Goal: Task Accomplishment & Management: Manage account settings

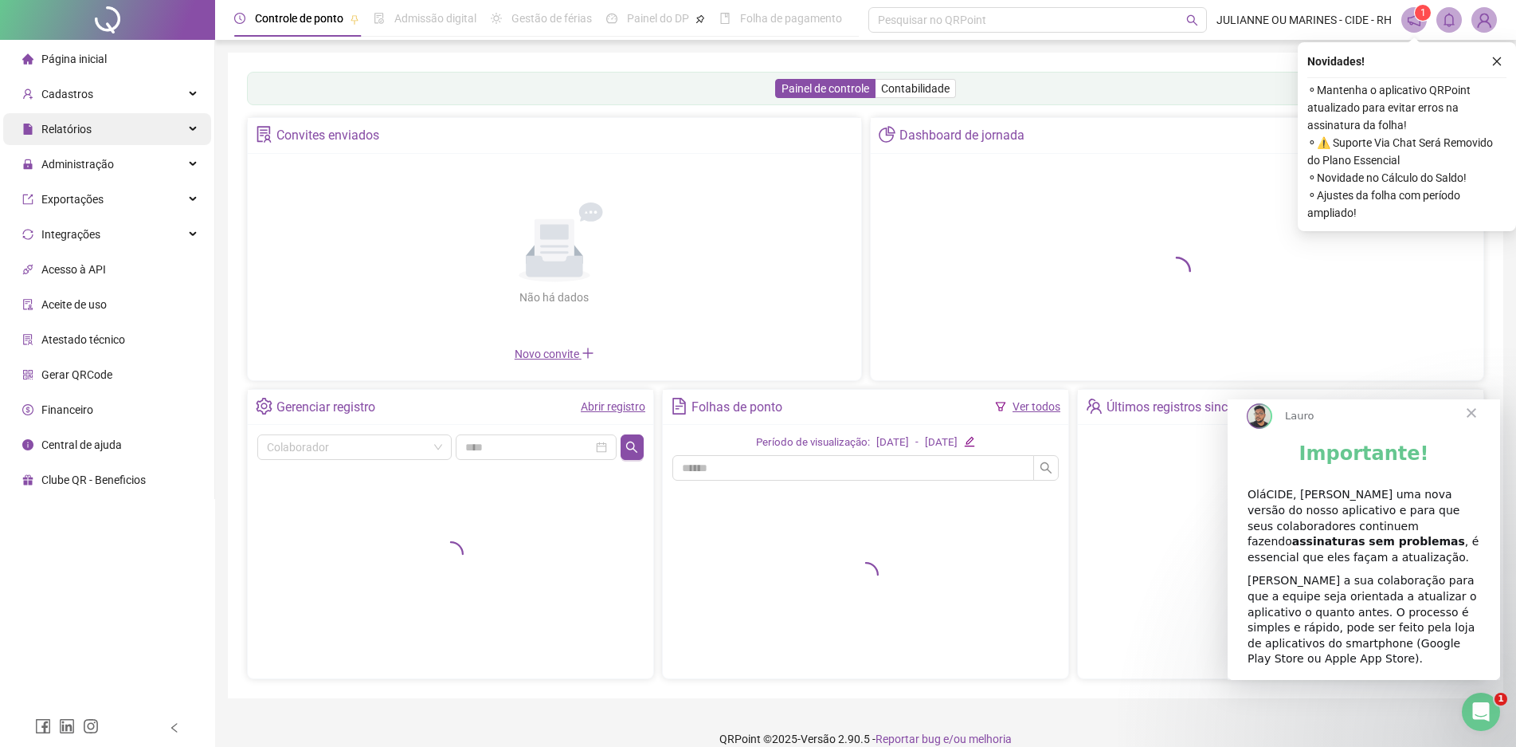
click at [73, 130] on span "Relatórios" at bounding box center [66, 129] width 50 height 13
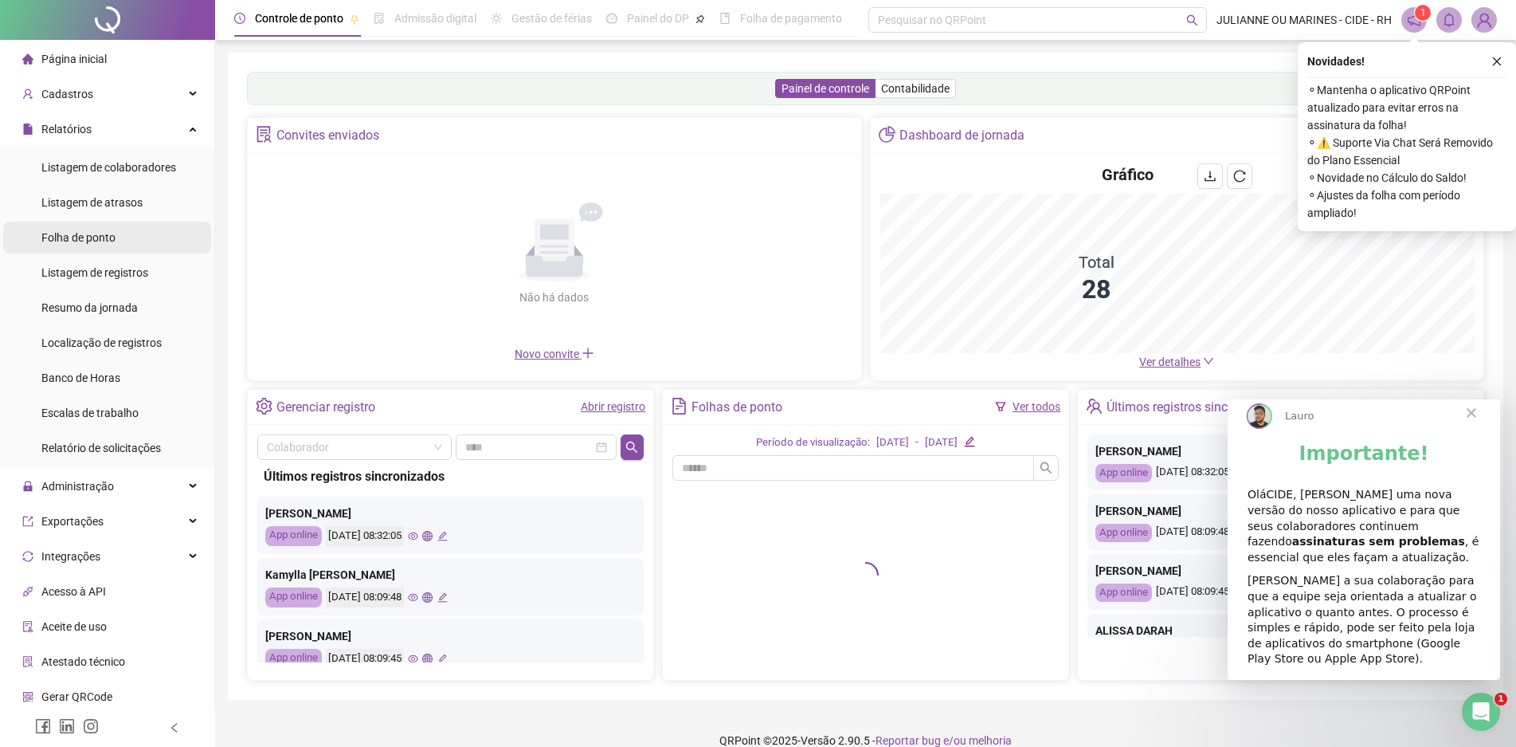
click at [112, 250] on div "Folha de ponto" at bounding box center [78, 237] width 74 height 32
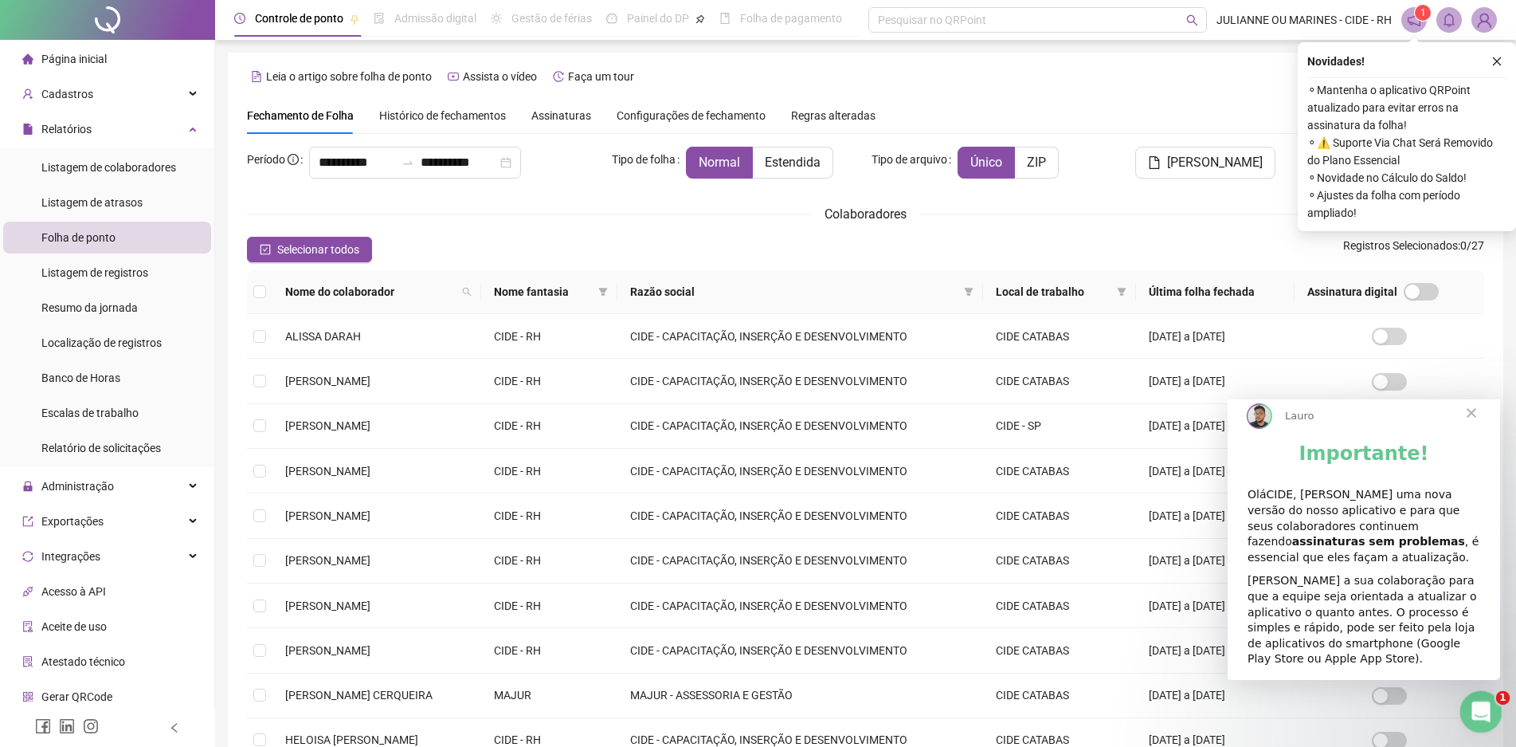
click at [1484, 707] on icon "Abertura do Messenger da Intercom" at bounding box center [1479, 709] width 26 height 26
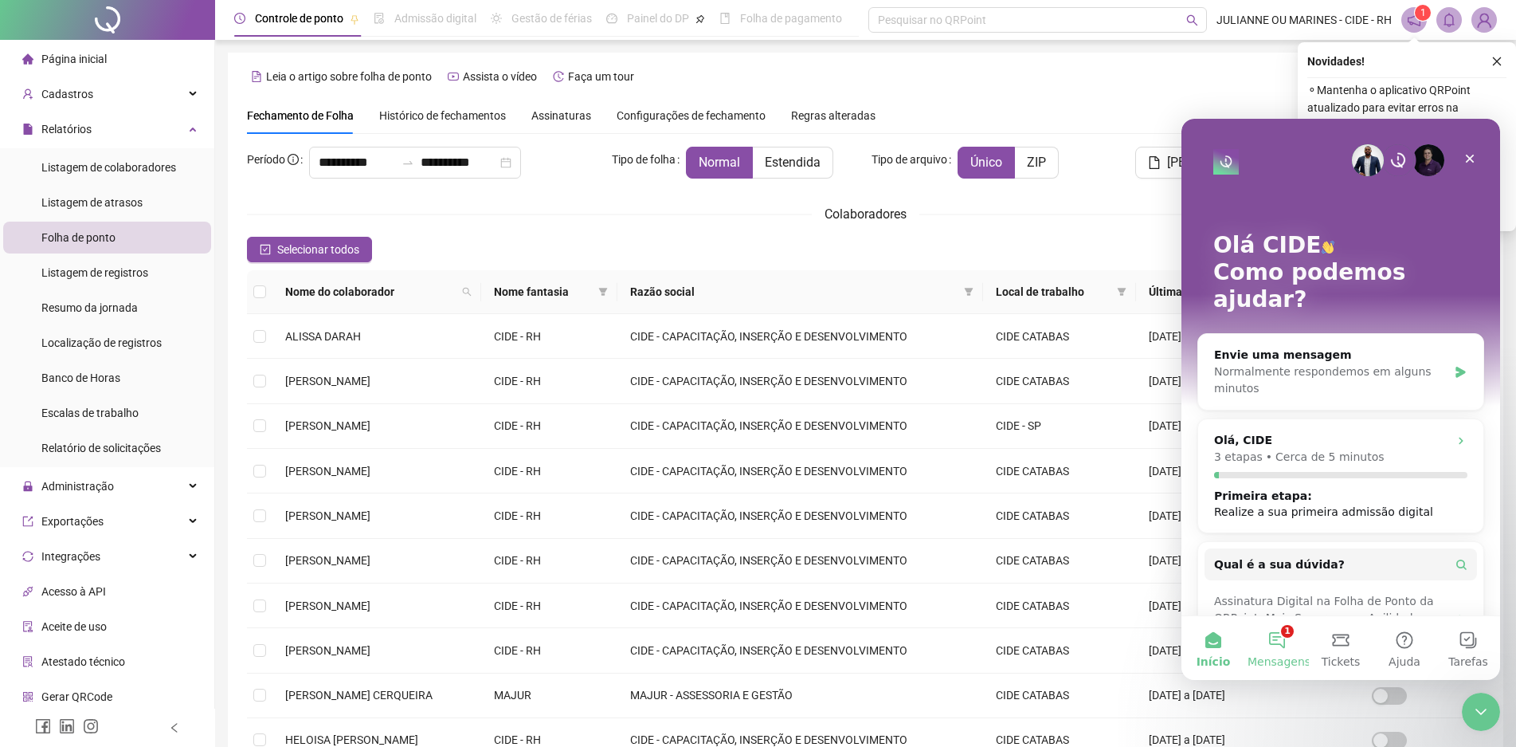
click at [1293, 644] on button "1 Mensagens" at bounding box center [1277, 648] width 64 height 64
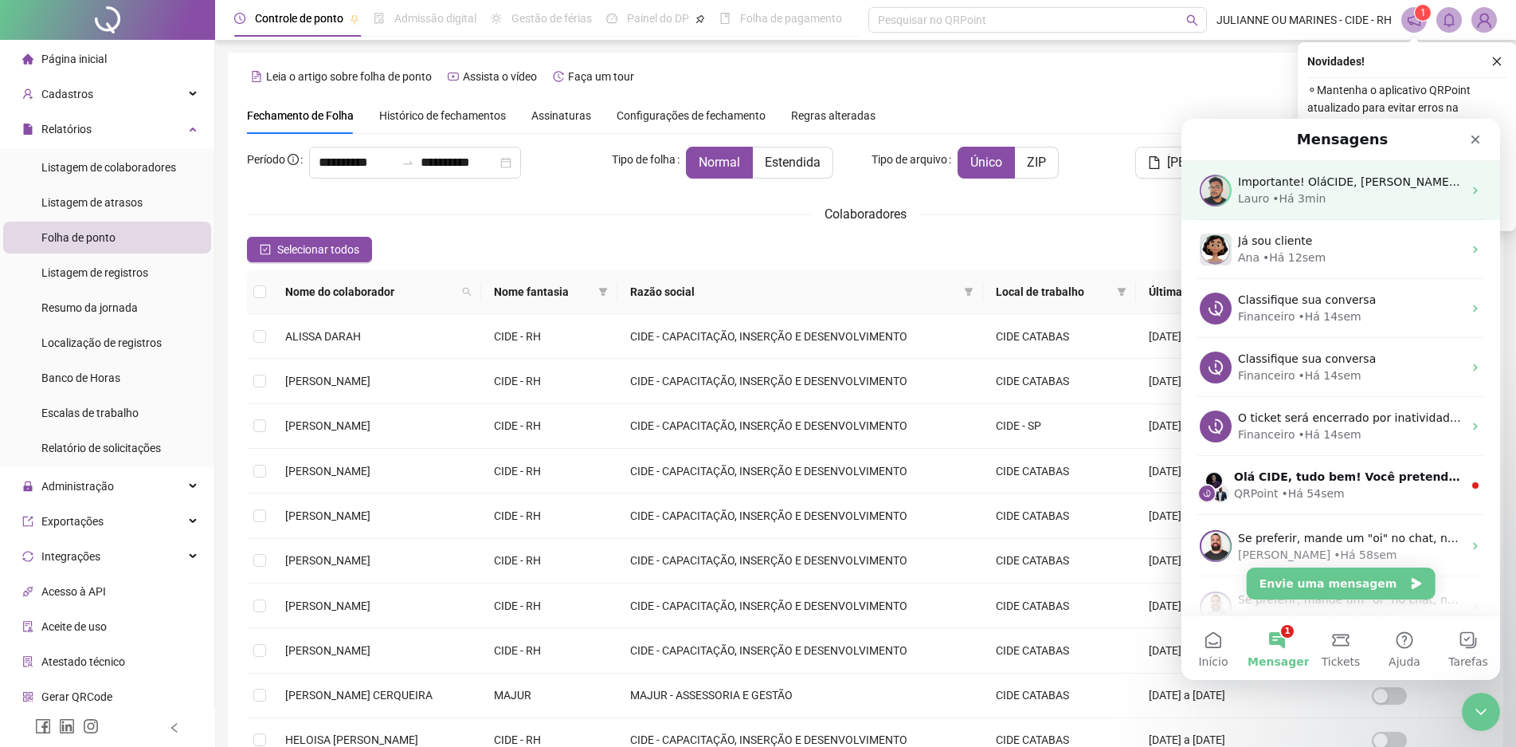
click at [1334, 206] on div "Lauro • Há 3min" at bounding box center [1350, 198] width 225 height 17
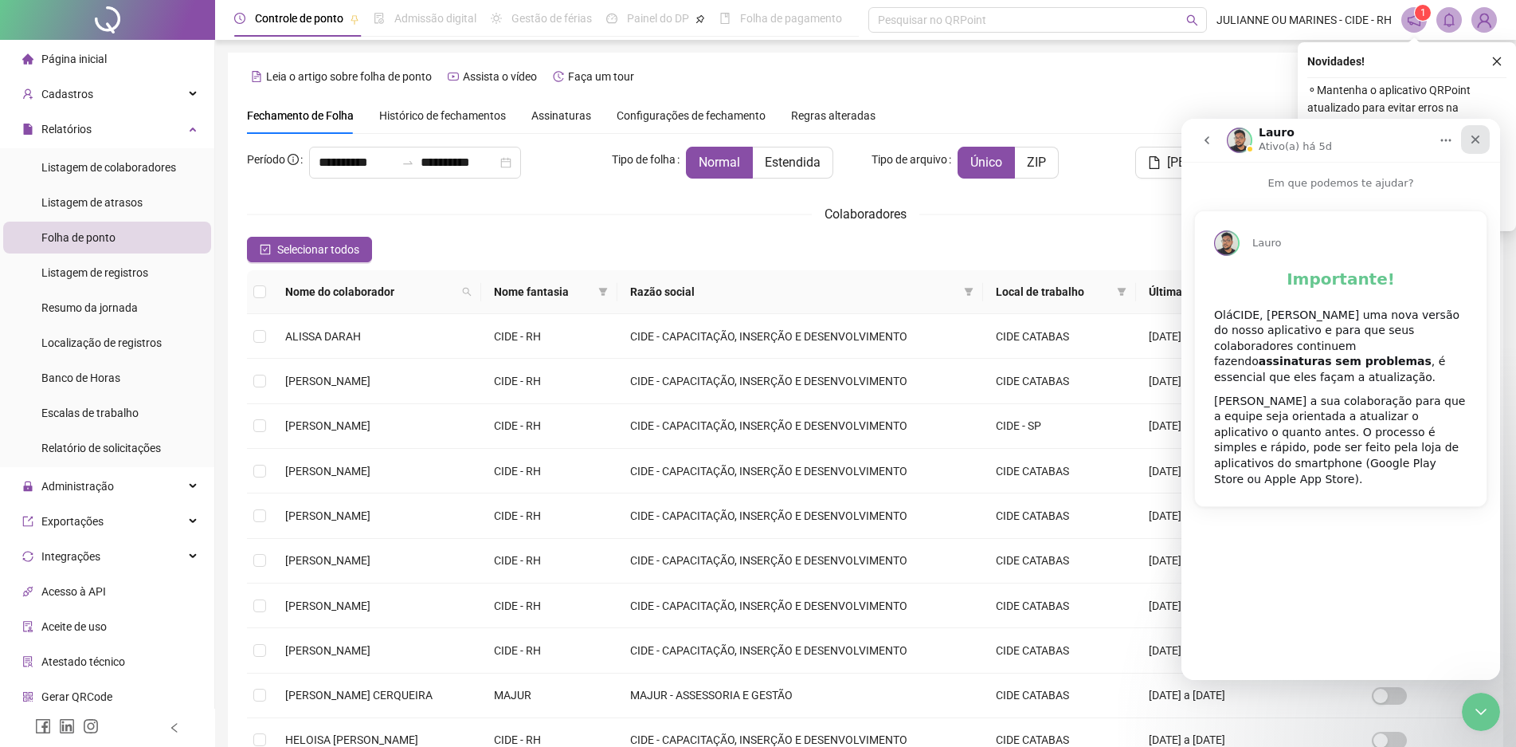
click at [1477, 139] on icon "Fechar" at bounding box center [1475, 139] width 13 height 13
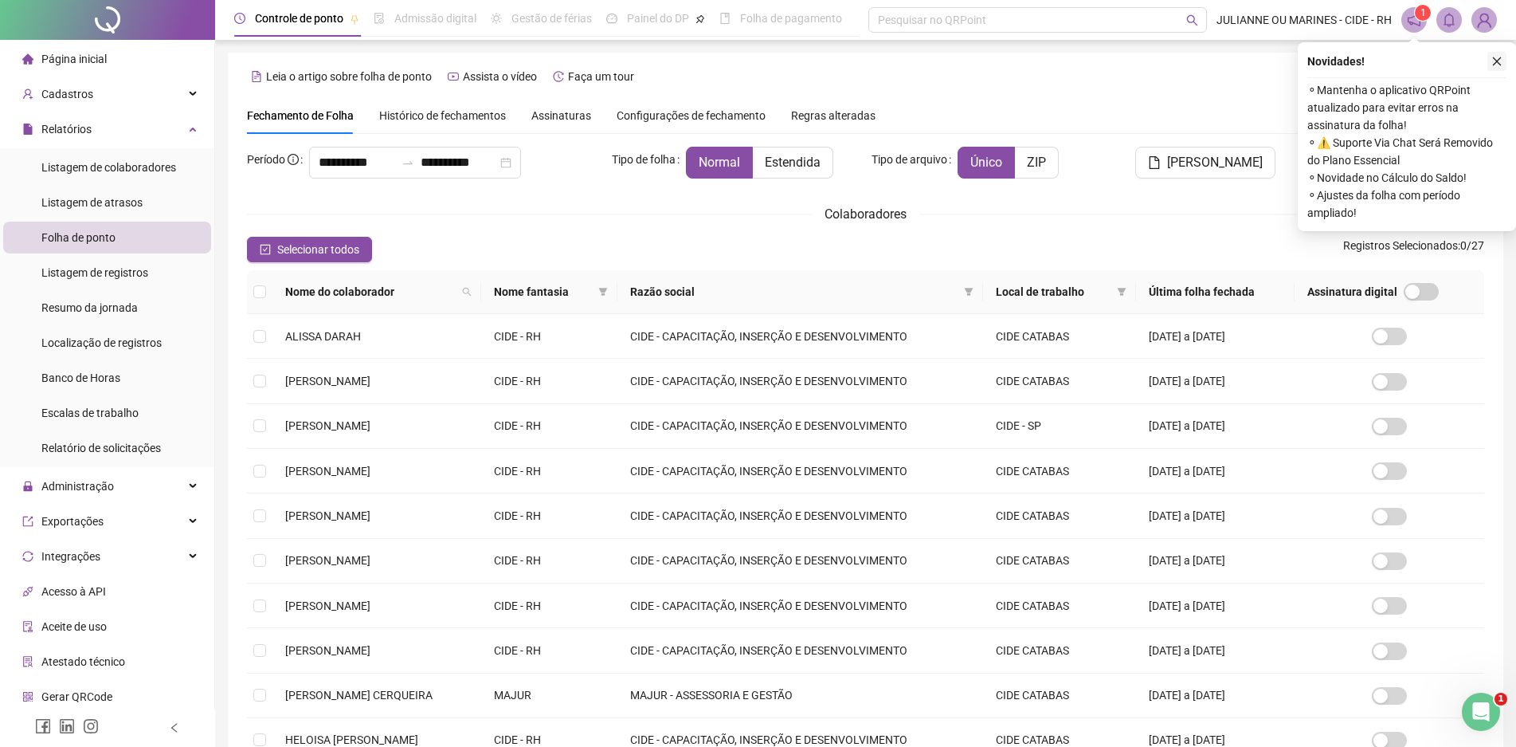
click at [1491, 67] on button "button" at bounding box center [1496, 61] width 19 height 19
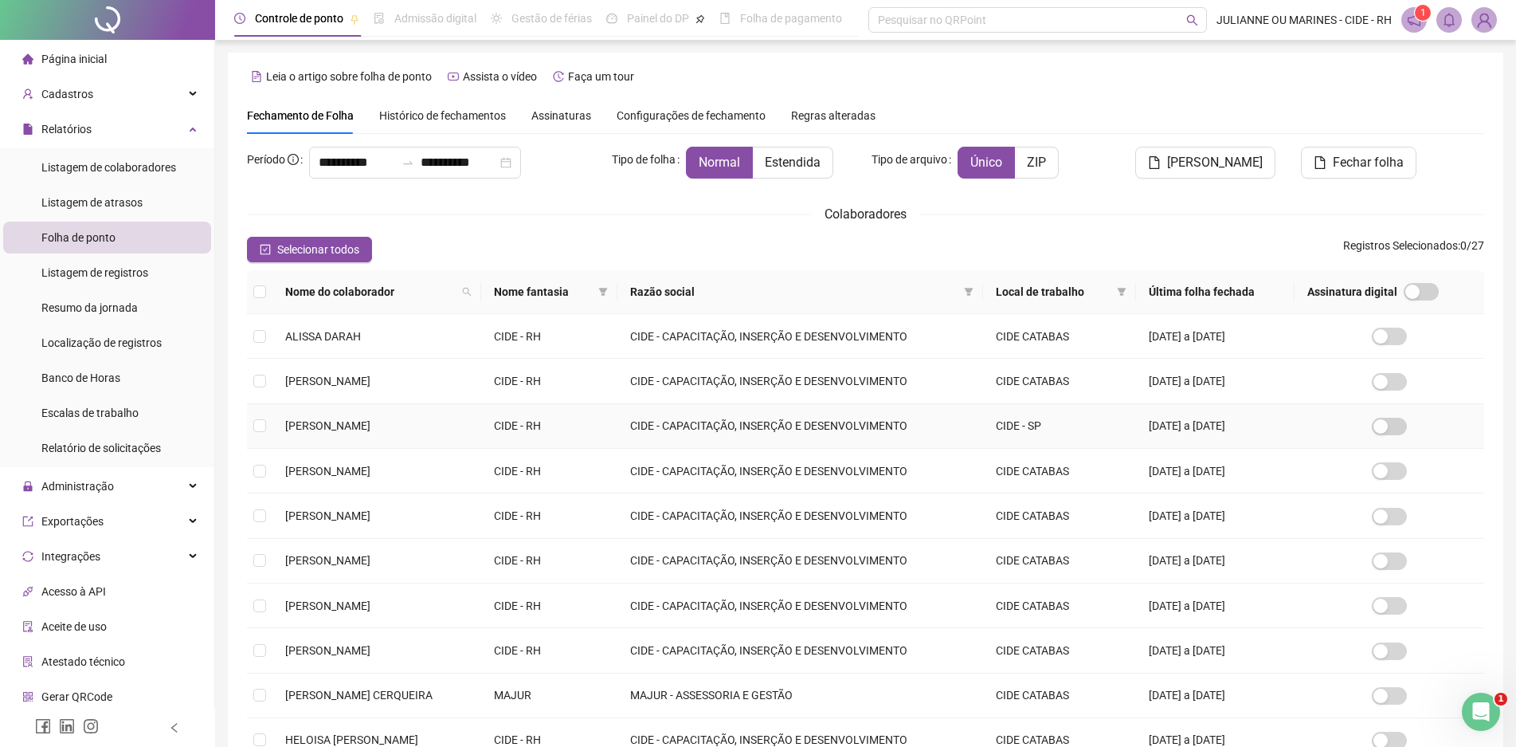
scroll to position [156, 0]
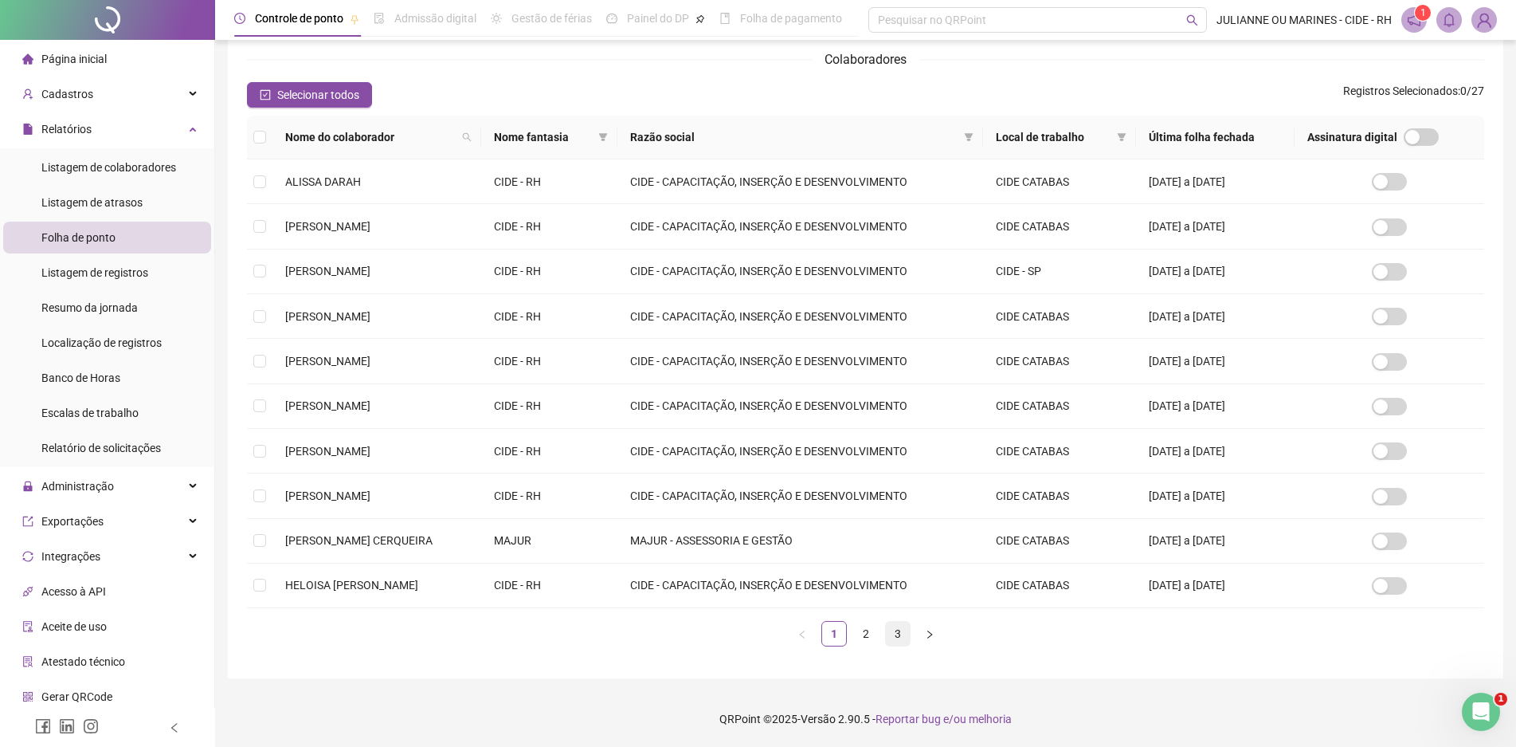
click at [888, 633] on link "3" at bounding box center [898, 633] width 24 height 24
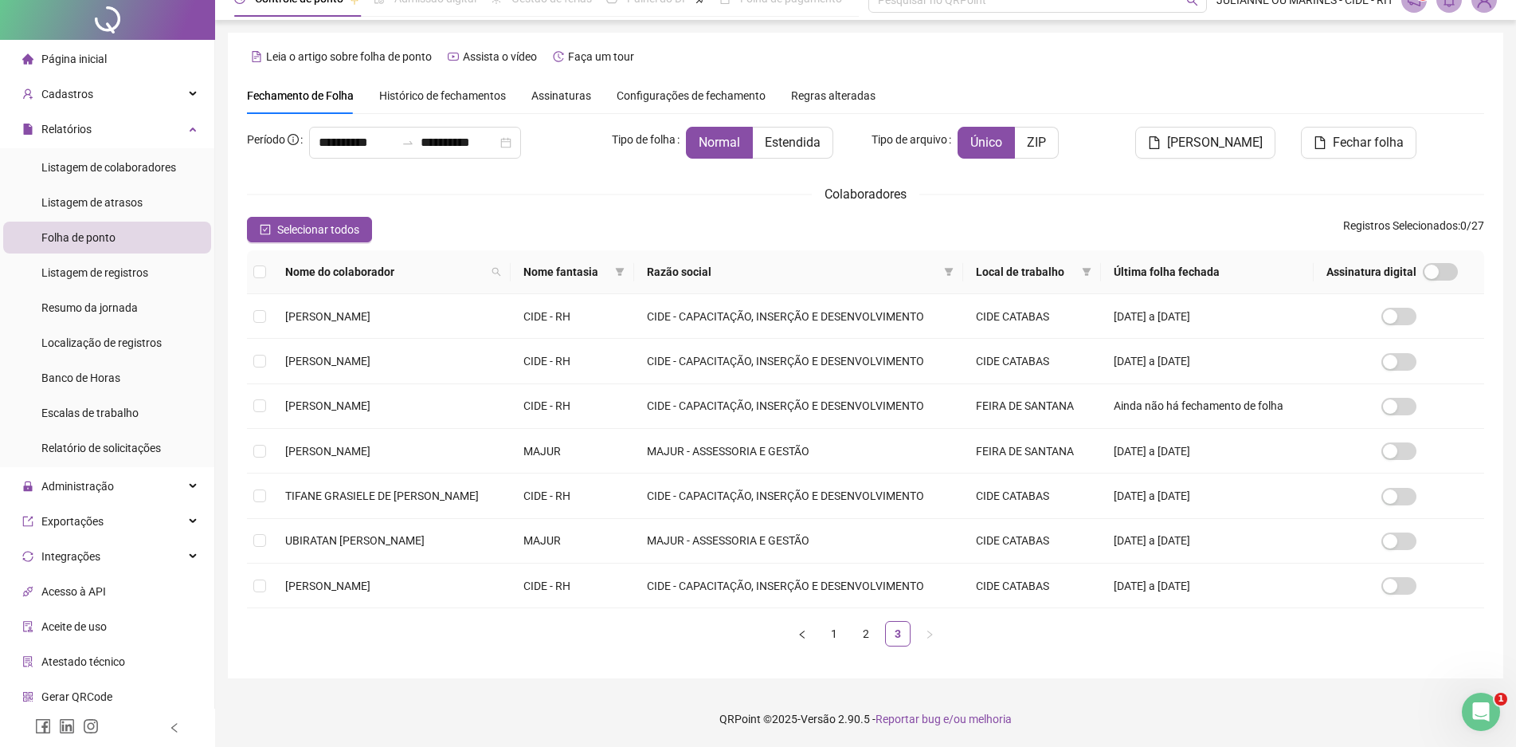
scroll to position [0, 0]
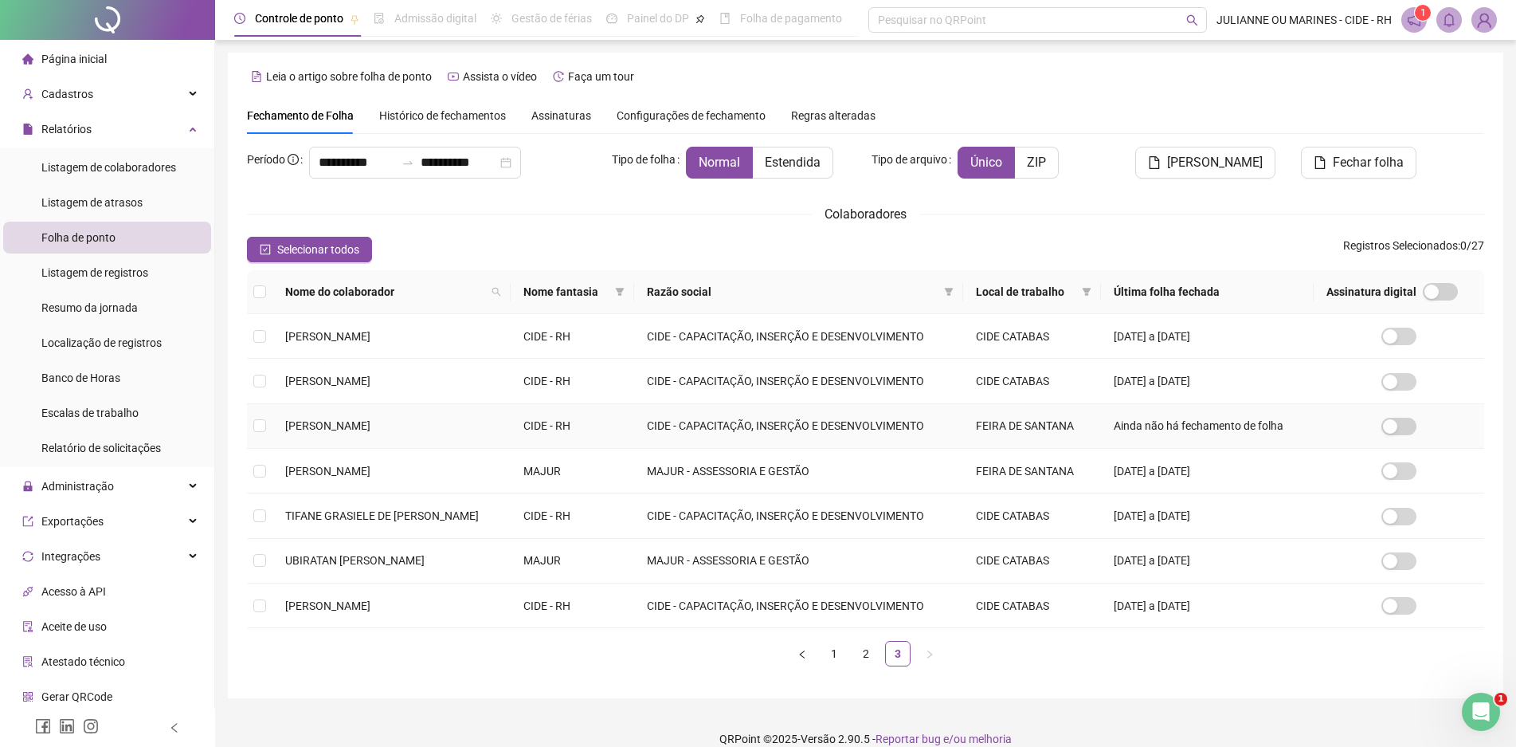
click at [339, 425] on span "[PERSON_NAME]" at bounding box center [327, 425] width 85 height 13
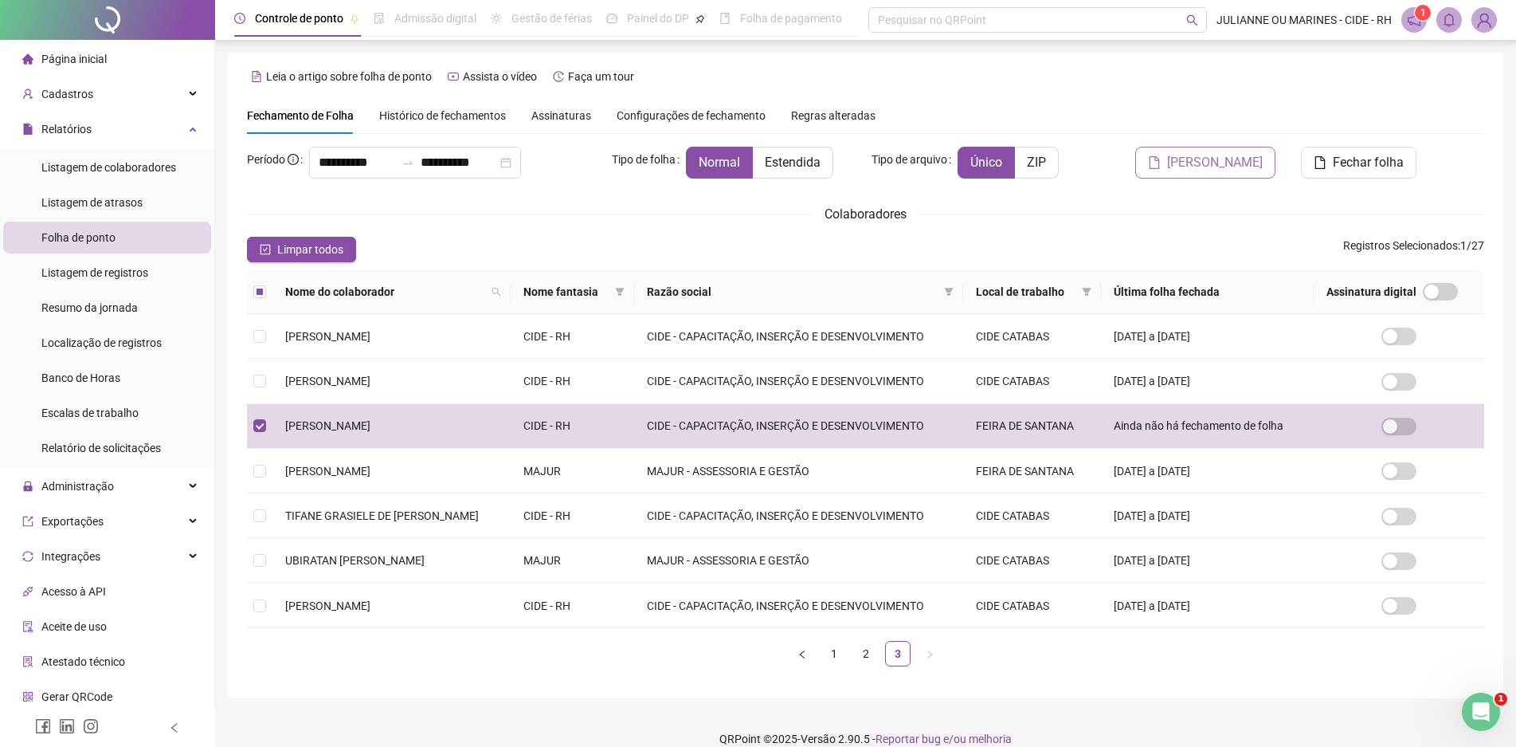
click at [1191, 176] on button "[PERSON_NAME]" at bounding box center [1205, 163] width 140 height 32
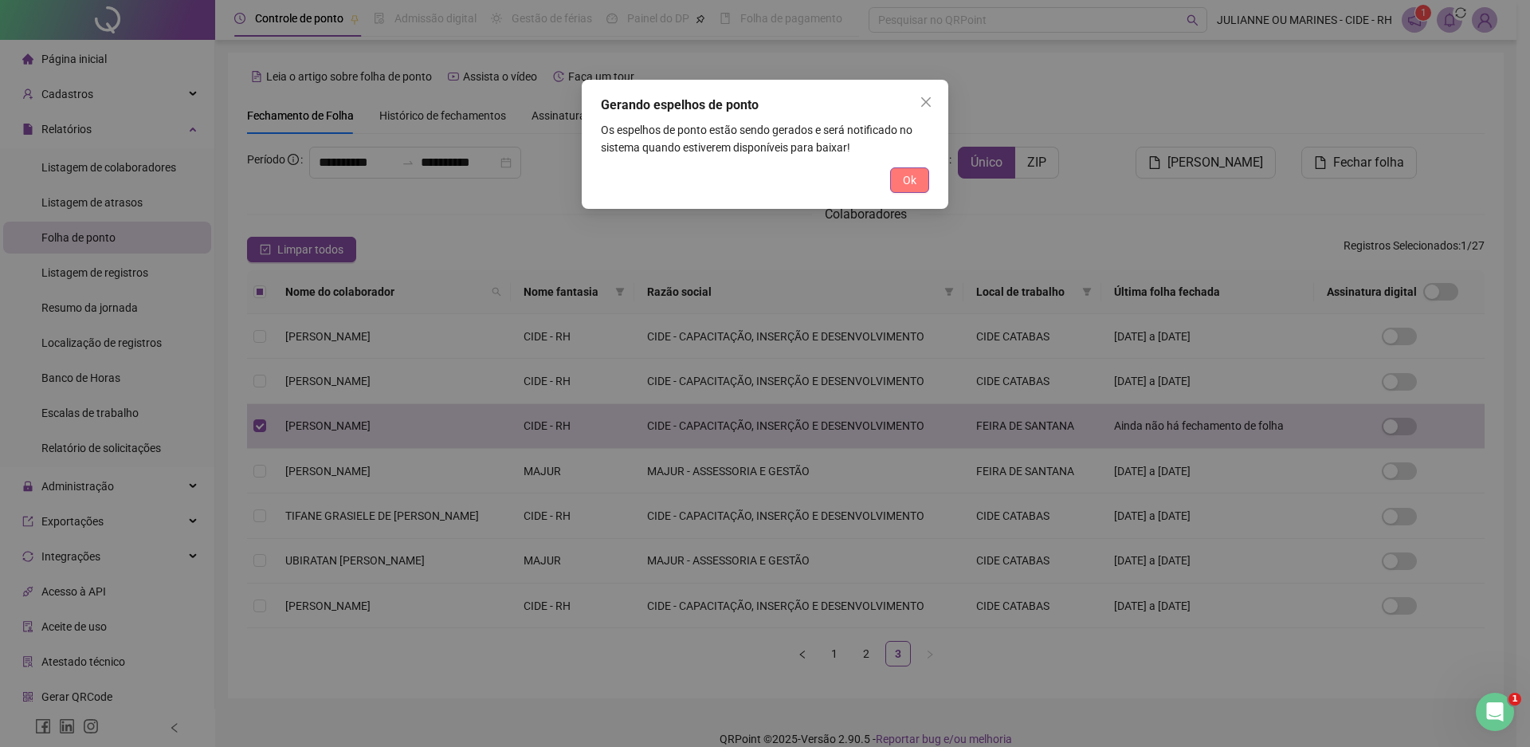
click at [914, 174] on span "Ok" at bounding box center [910, 180] width 14 height 18
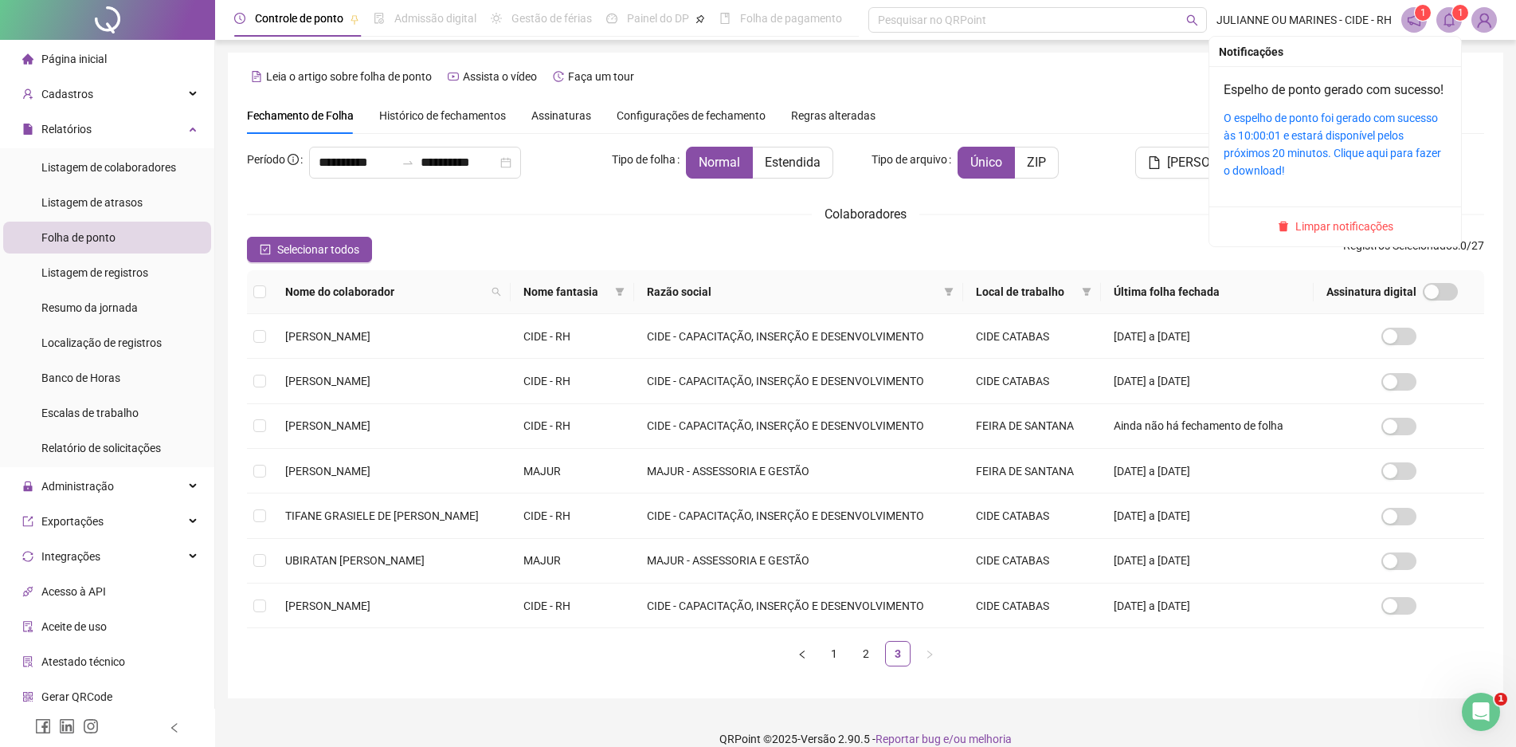
click at [1446, 18] on icon "bell" at bounding box center [1449, 20] width 11 height 14
click at [1272, 132] on link "O espelho de ponto foi gerado com sucesso às 10:00:01 e estará disponível pelos…" at bounding box center [1333, 144] width 218 height 65
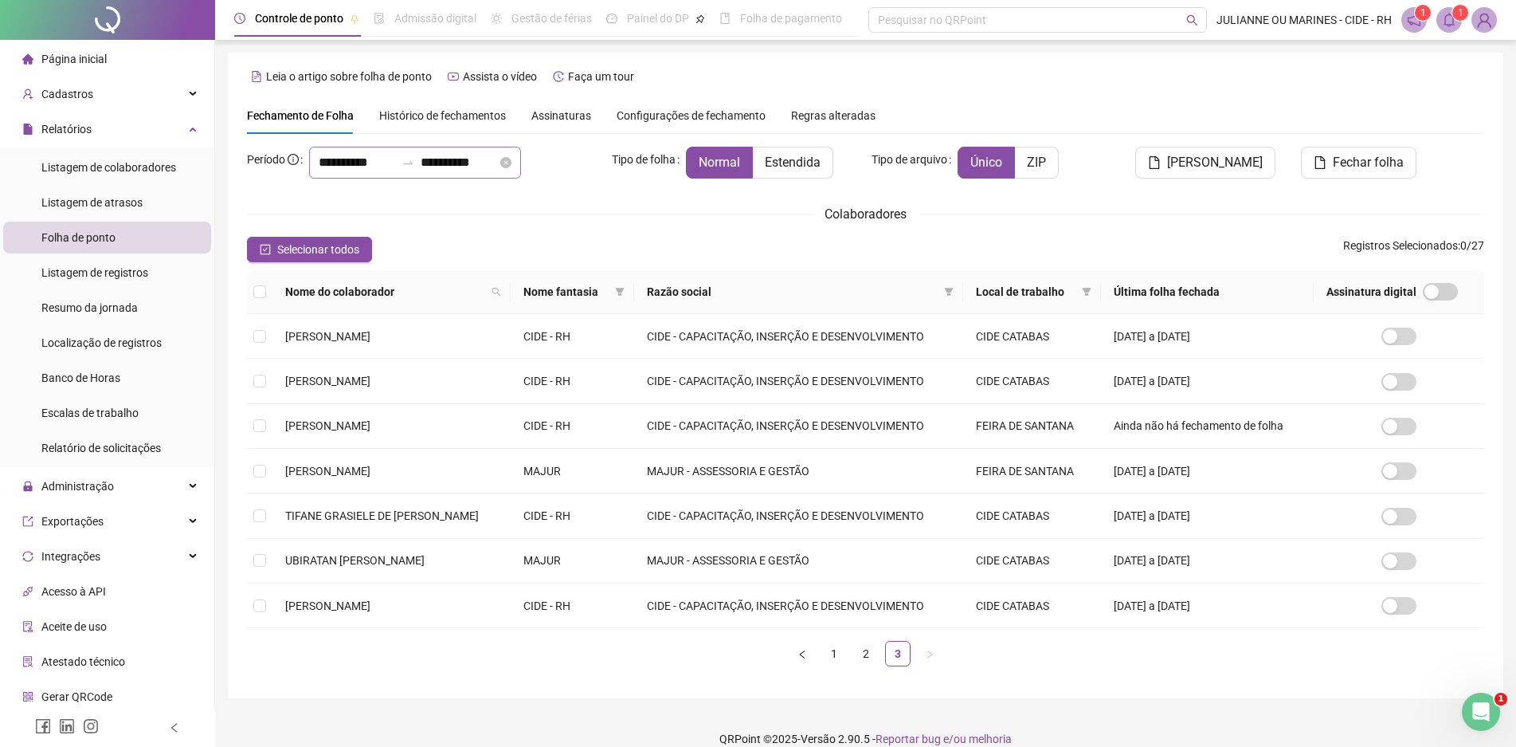
click at [521, 153] on div "**********" at bounding box center [415, 163] width 212 height 32
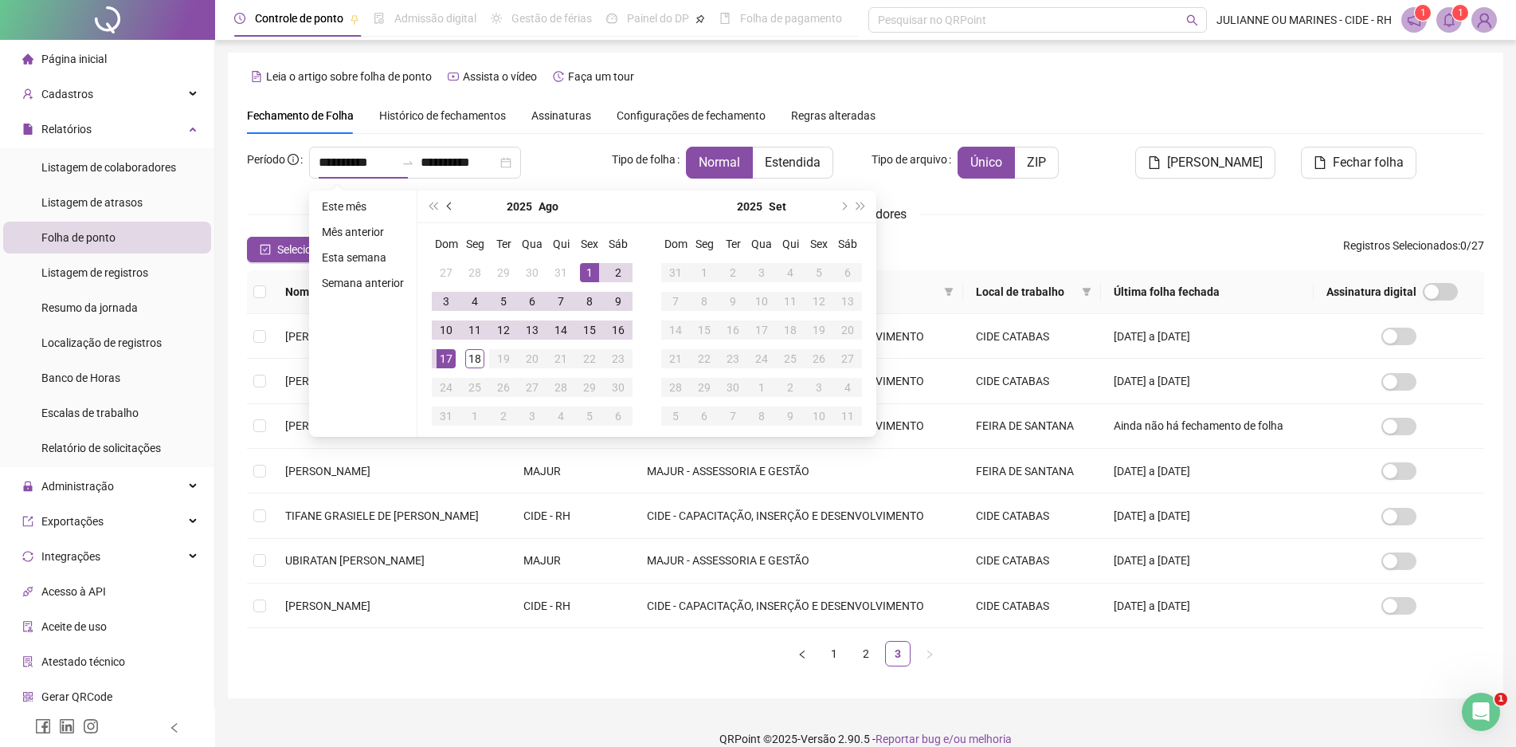
click at [444, 206] on button "prev-year" at bounding box center [450, 206] width 18 height 32
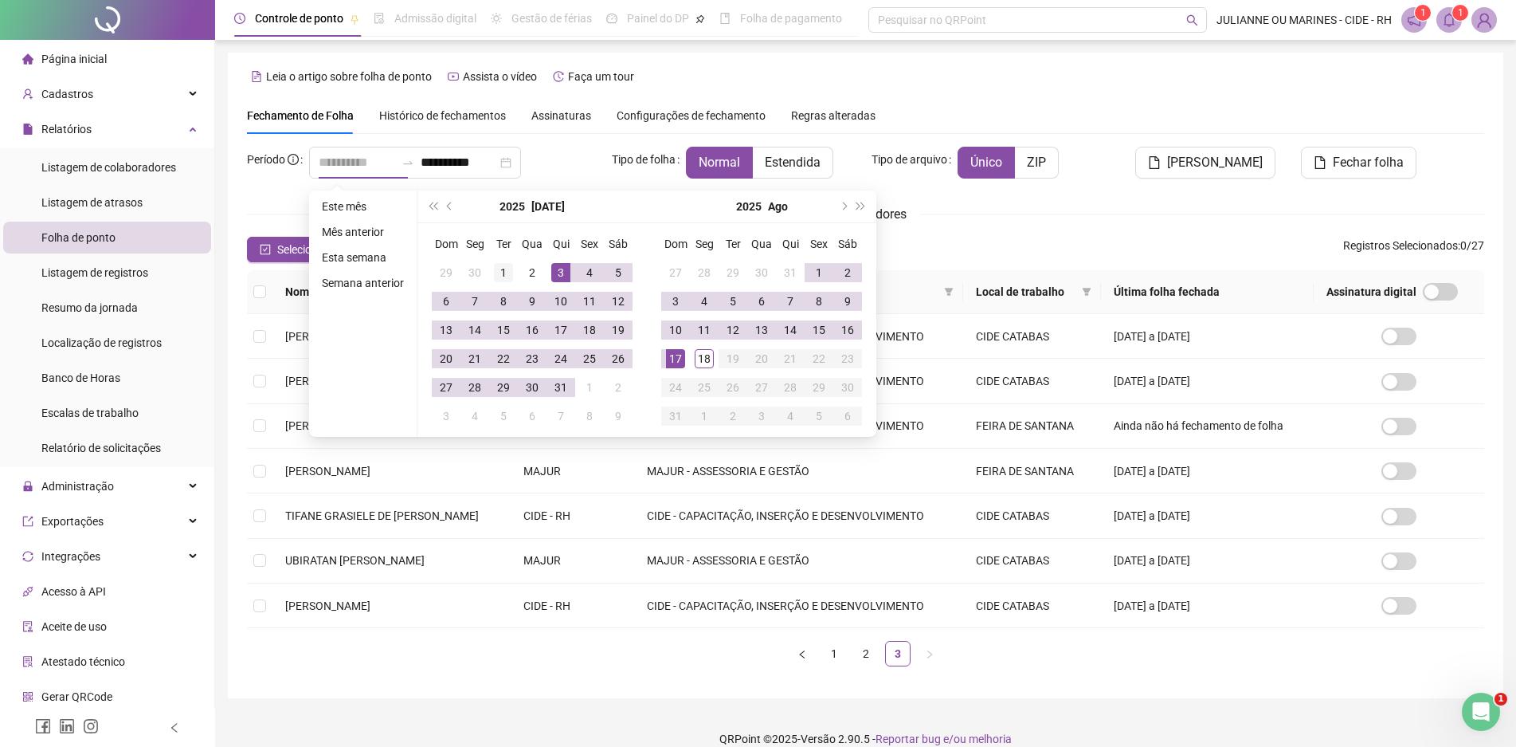
type input "**********"
click at [500, 272] on div "1" at bounding box center [503, 272] width 19 height 19
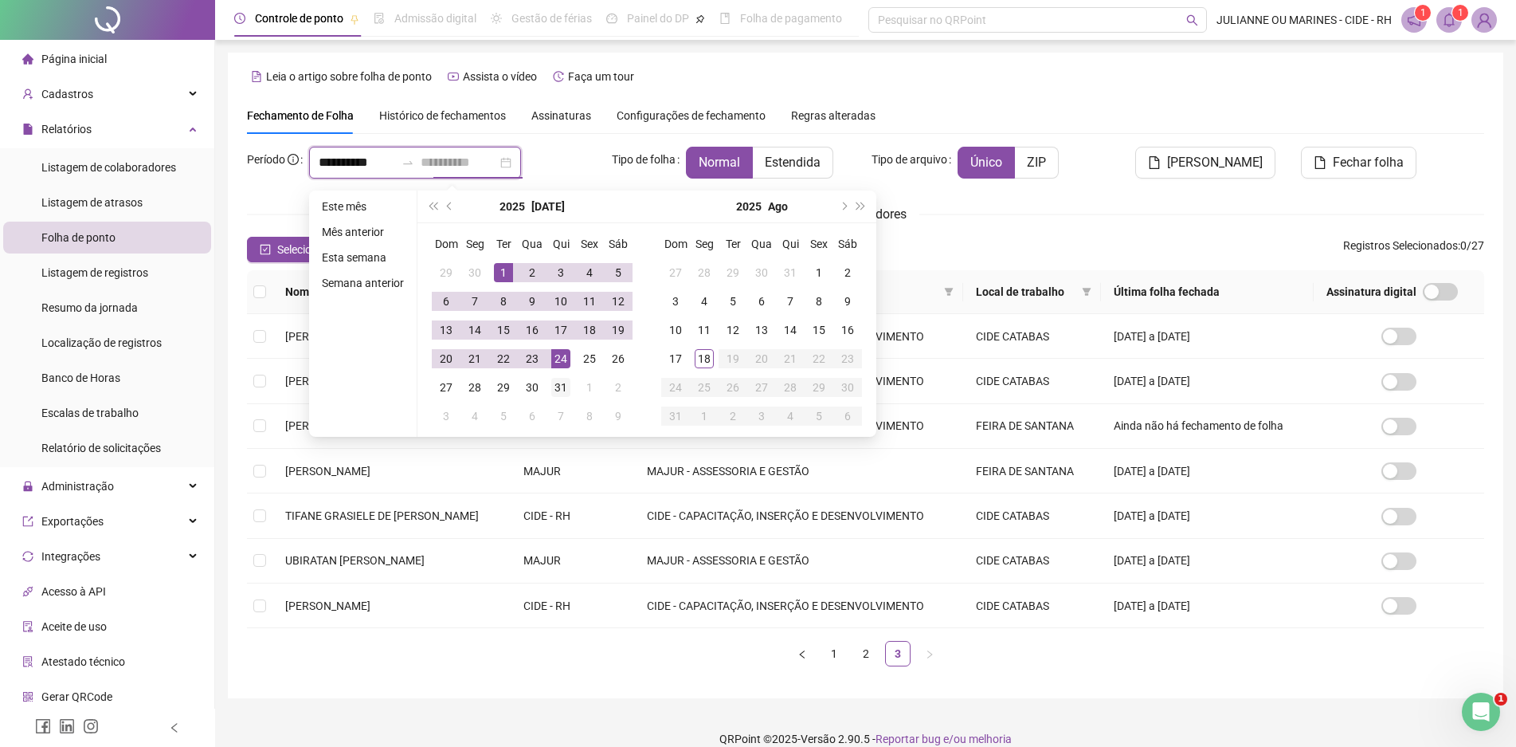
type input "**********"
click at [556, 383] on div "31" at bounding box center [560, 387] width 19 height 19
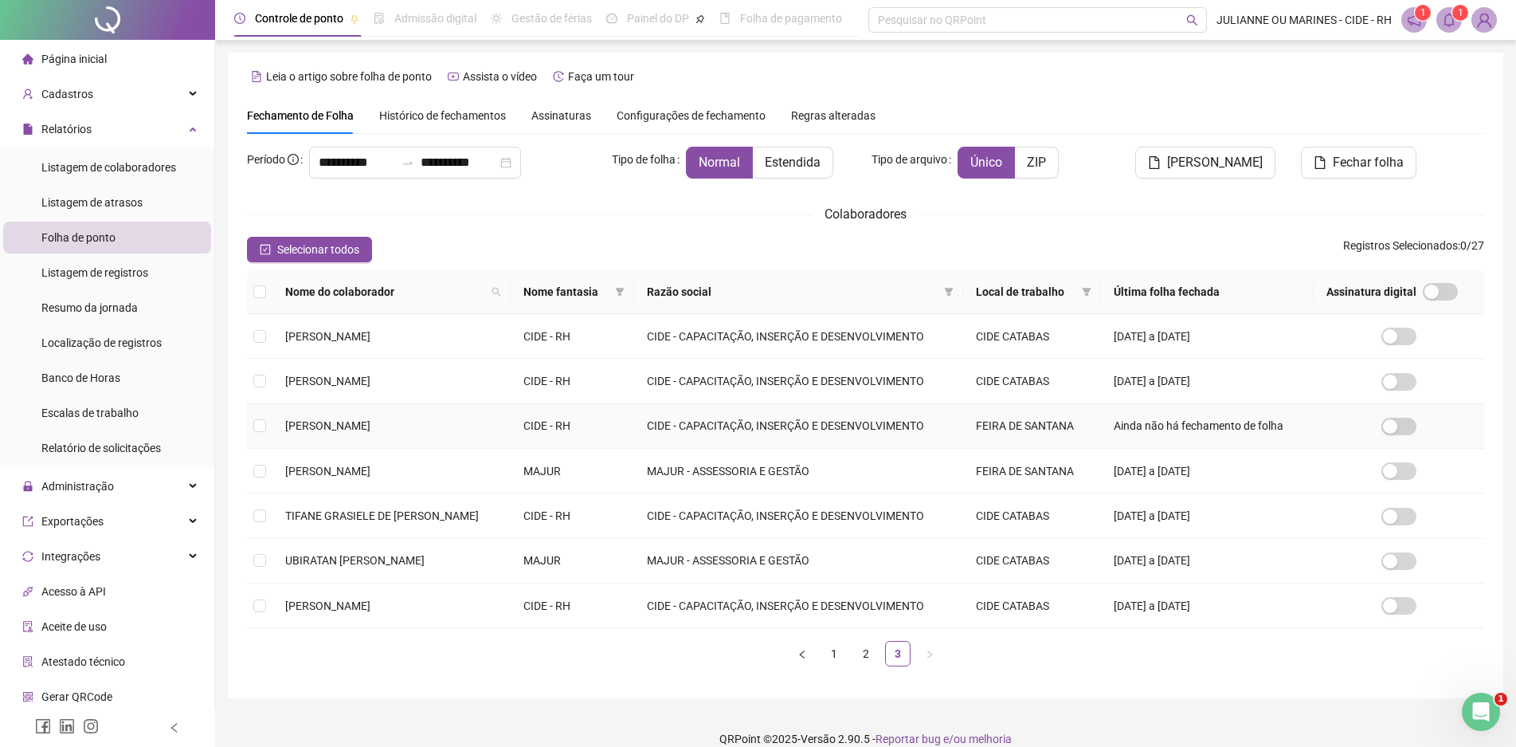
click at [274, 425] on td "[PERSON_NAME]" at bounding box center [391, 426] width 238 height 45
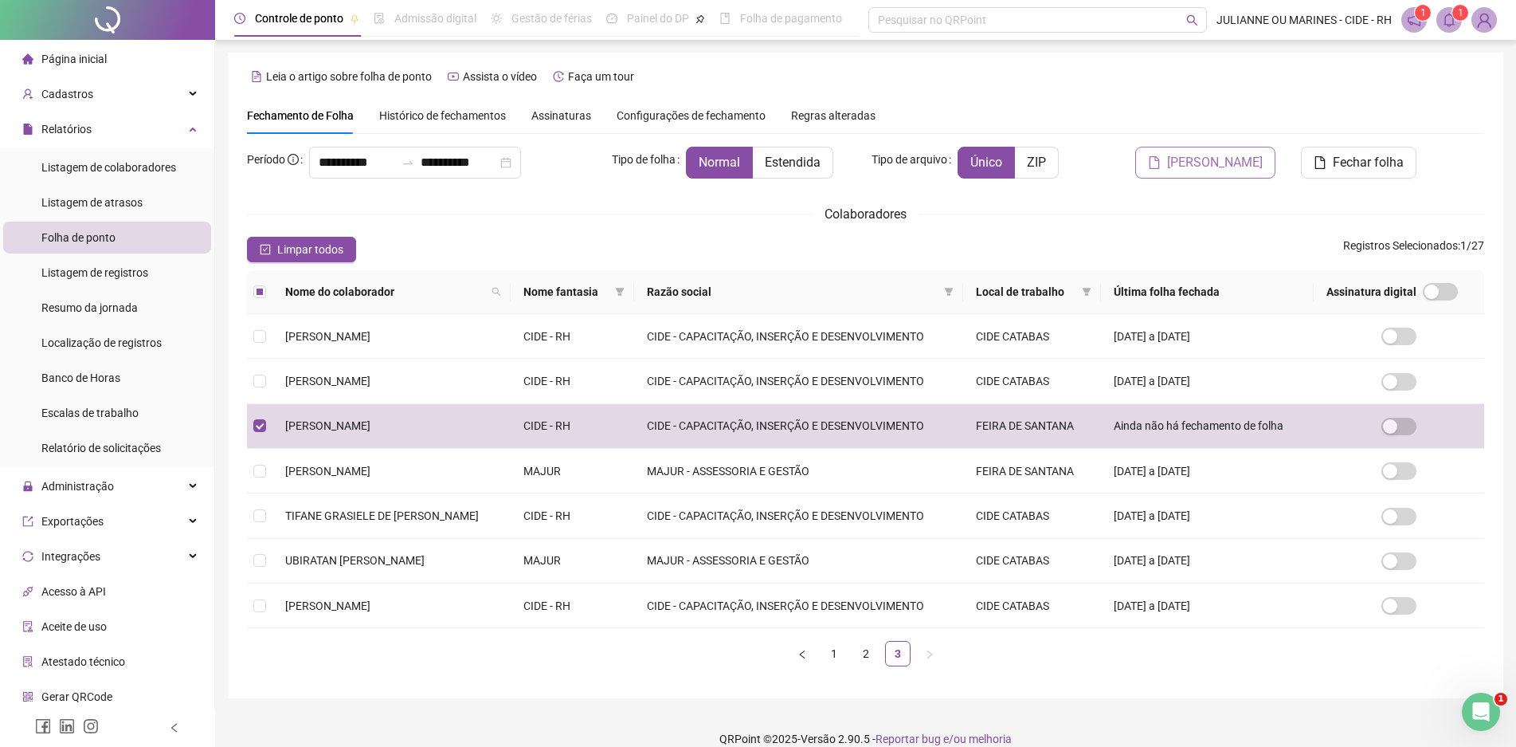
click at [1209, 159] on span "[PERSON_NAME]" at bounding box center [1215, 162] width 96 height 19
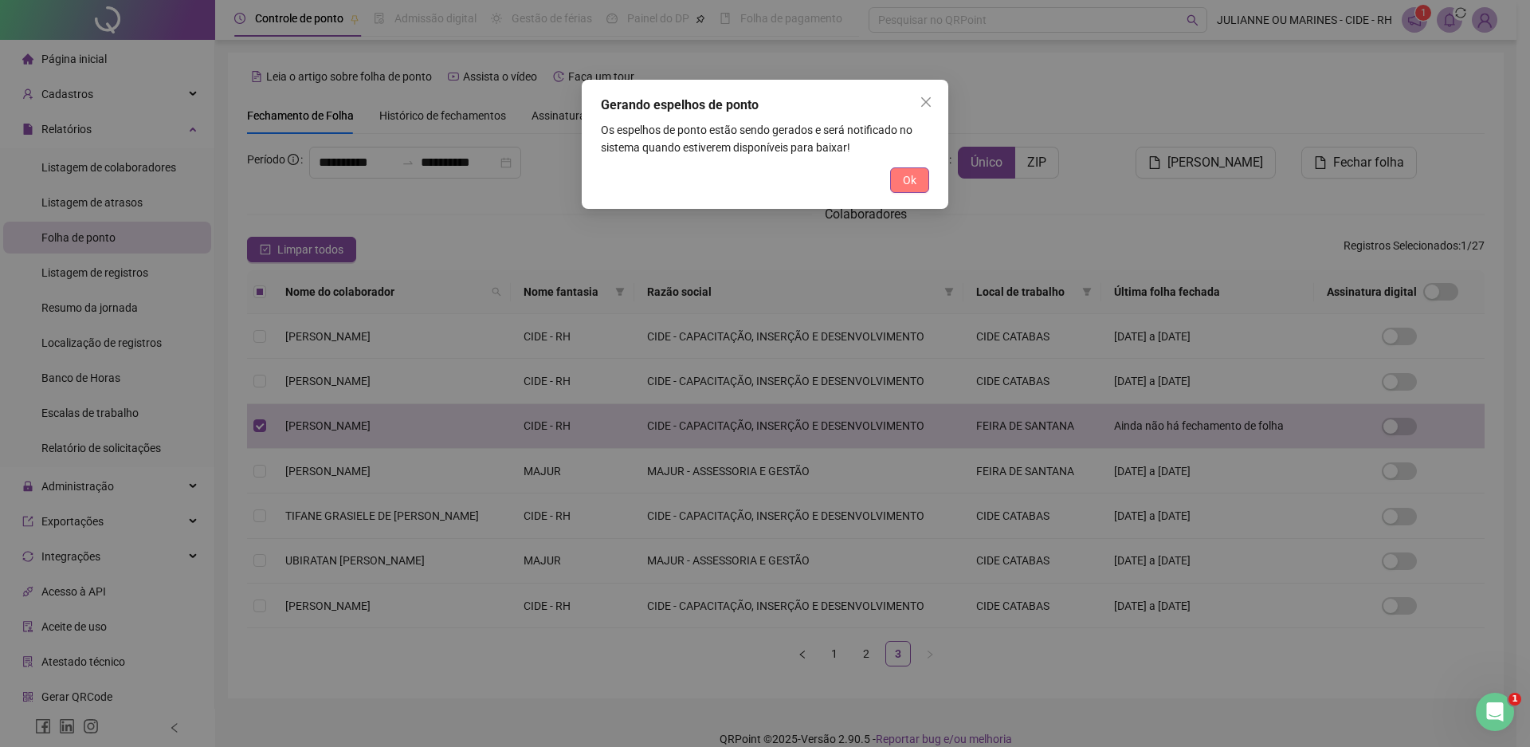
click at [914, 178] on span "Ok" at bounding box center [910, 180] width 14 height 18
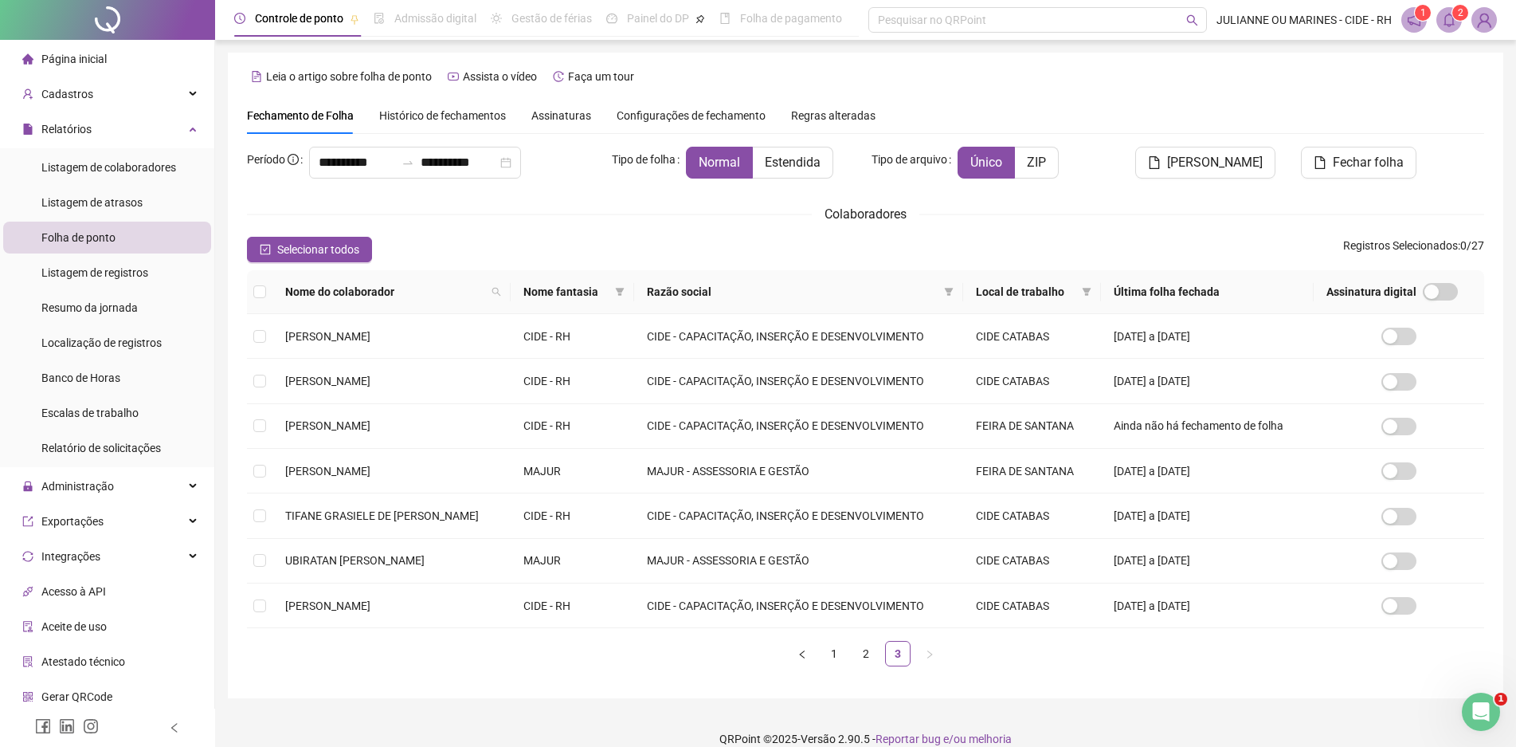
click at [1439, 22] on span at bounding box center [1449, 19] width 25 height 25
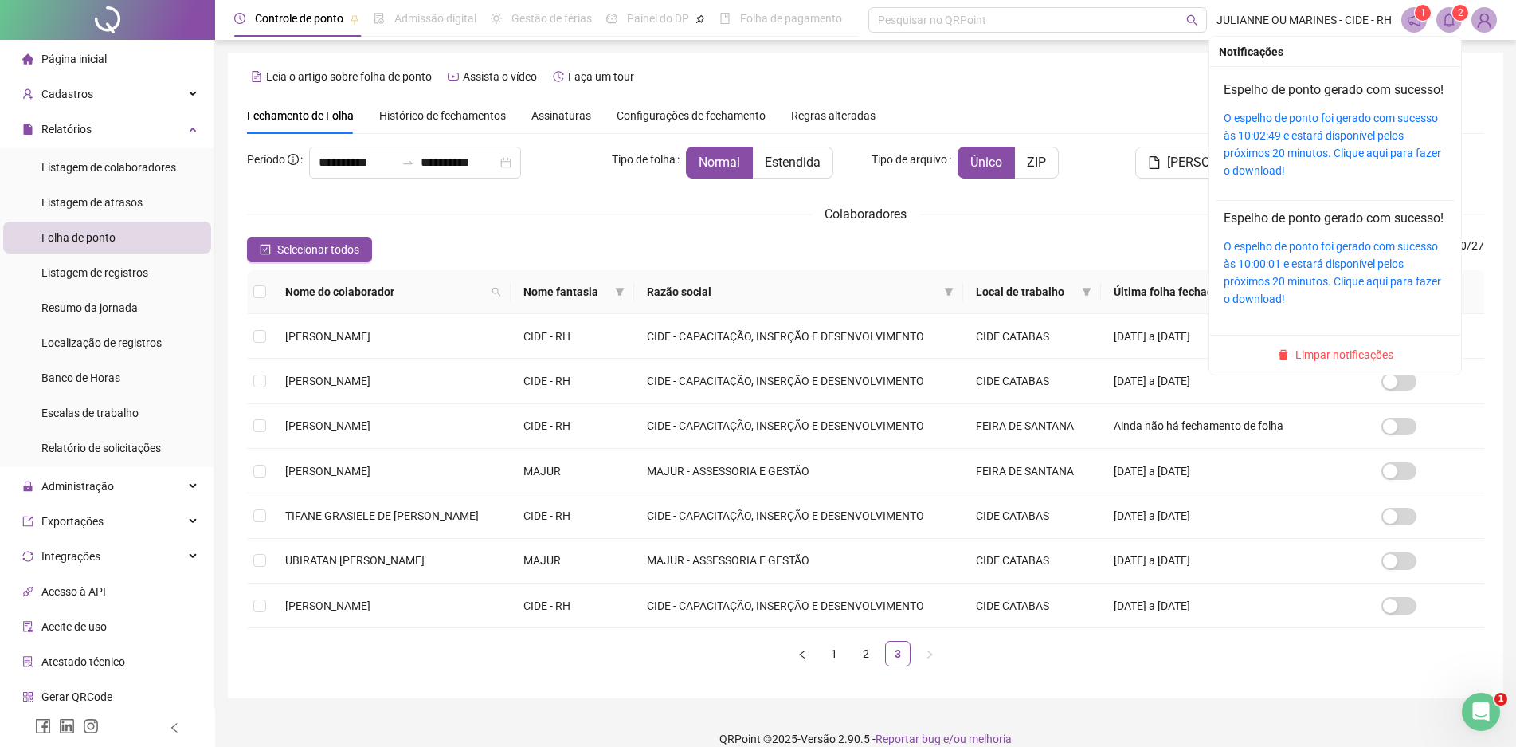
click at [1340, 162] on div "O espelho de ponto foi gerado com sucesso às 10:02:49 e estará disponível pelos…" at bounding box center [1335, 144] width 223 height 70
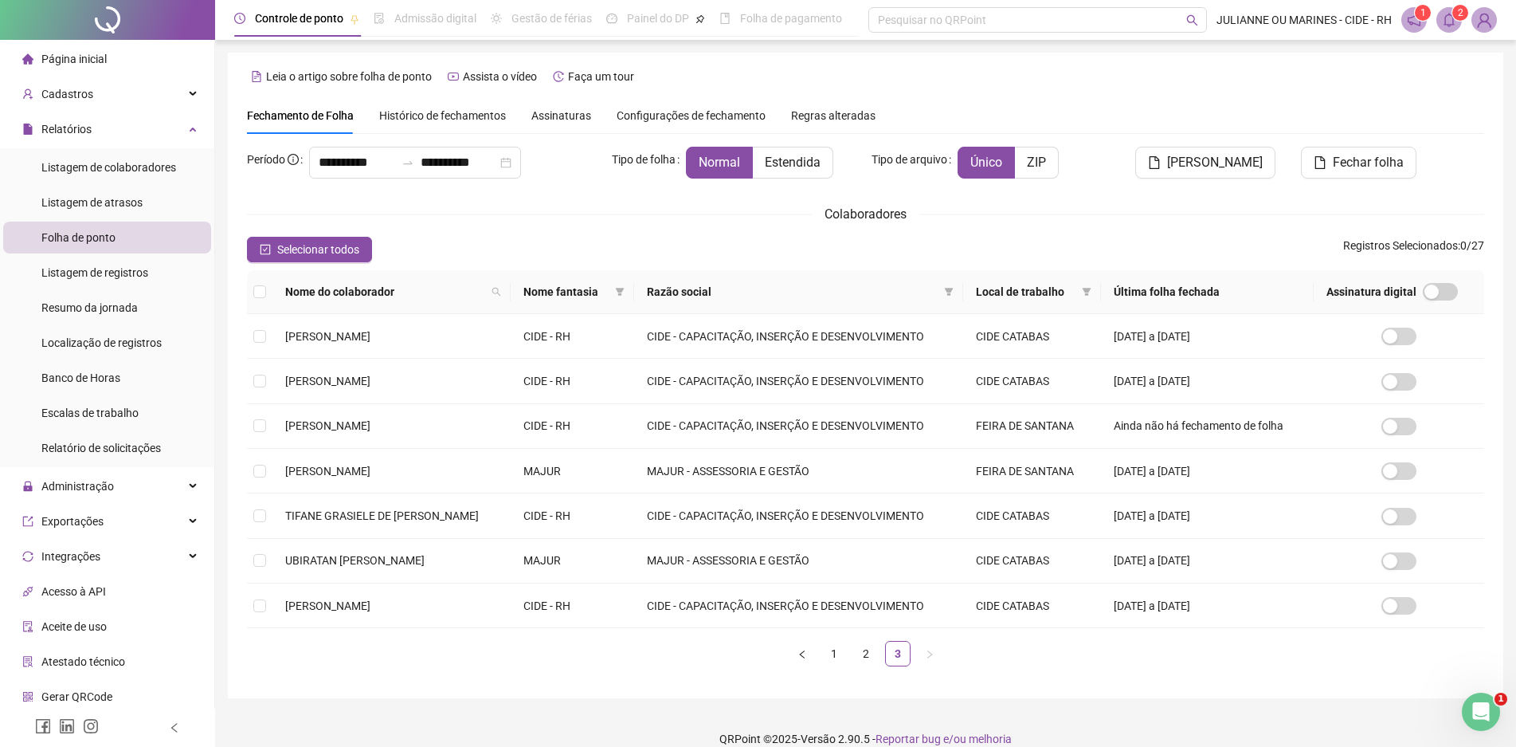
click at [1457, 5] on sup "2" at bounding box center [1460, 13] width 16 height 16
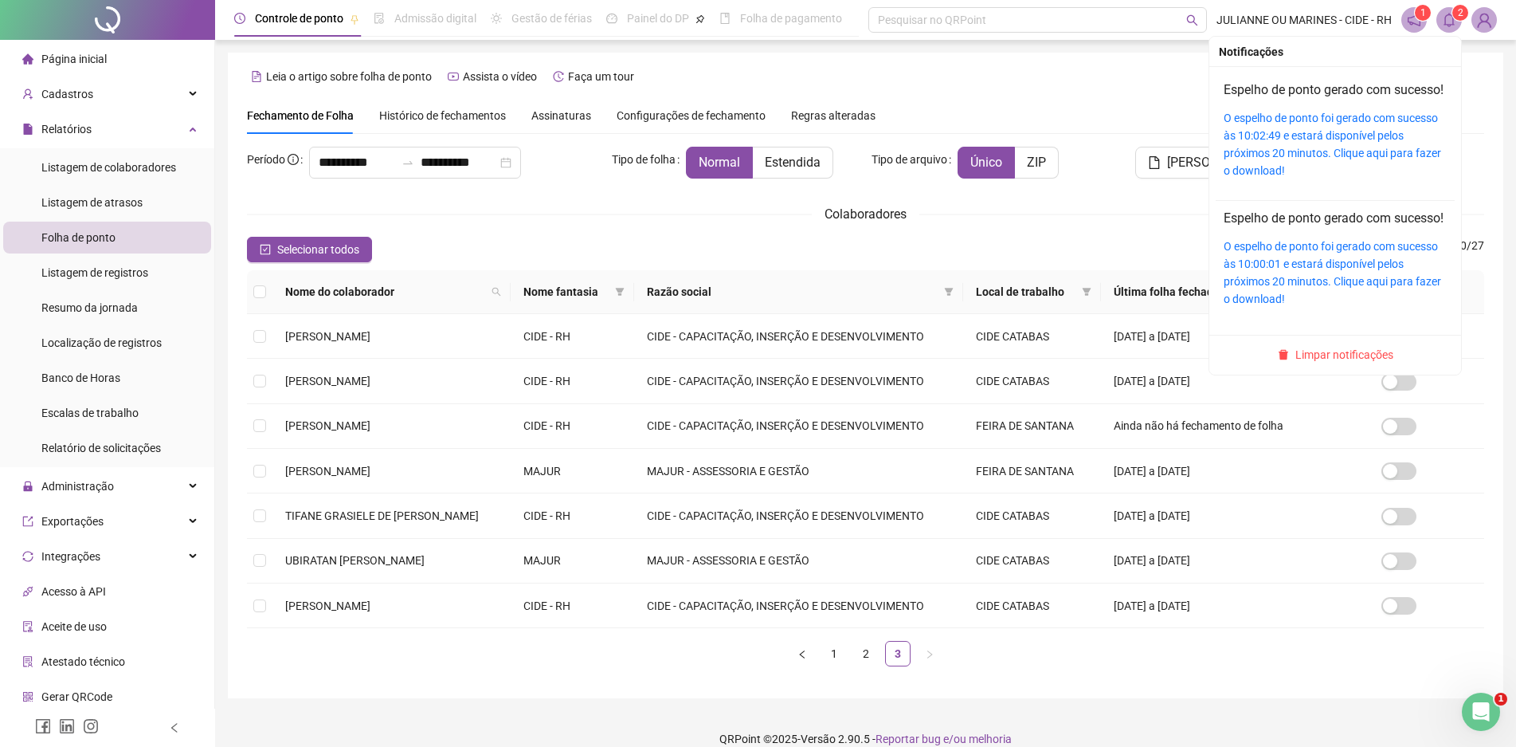
click at [1258, 163] on div "O espelho de ponto foi gerado com sucesso às 10:02:49 e estará disponível pelos…" at bounding box center [1335, 144] width 223 height 70
click at [1299, 158] on link "O espelho de ponto foi gerado com sucesso às 10:02:49 e estará disponível pelos…" at bounding box center [1333, 144] width 218 height 65
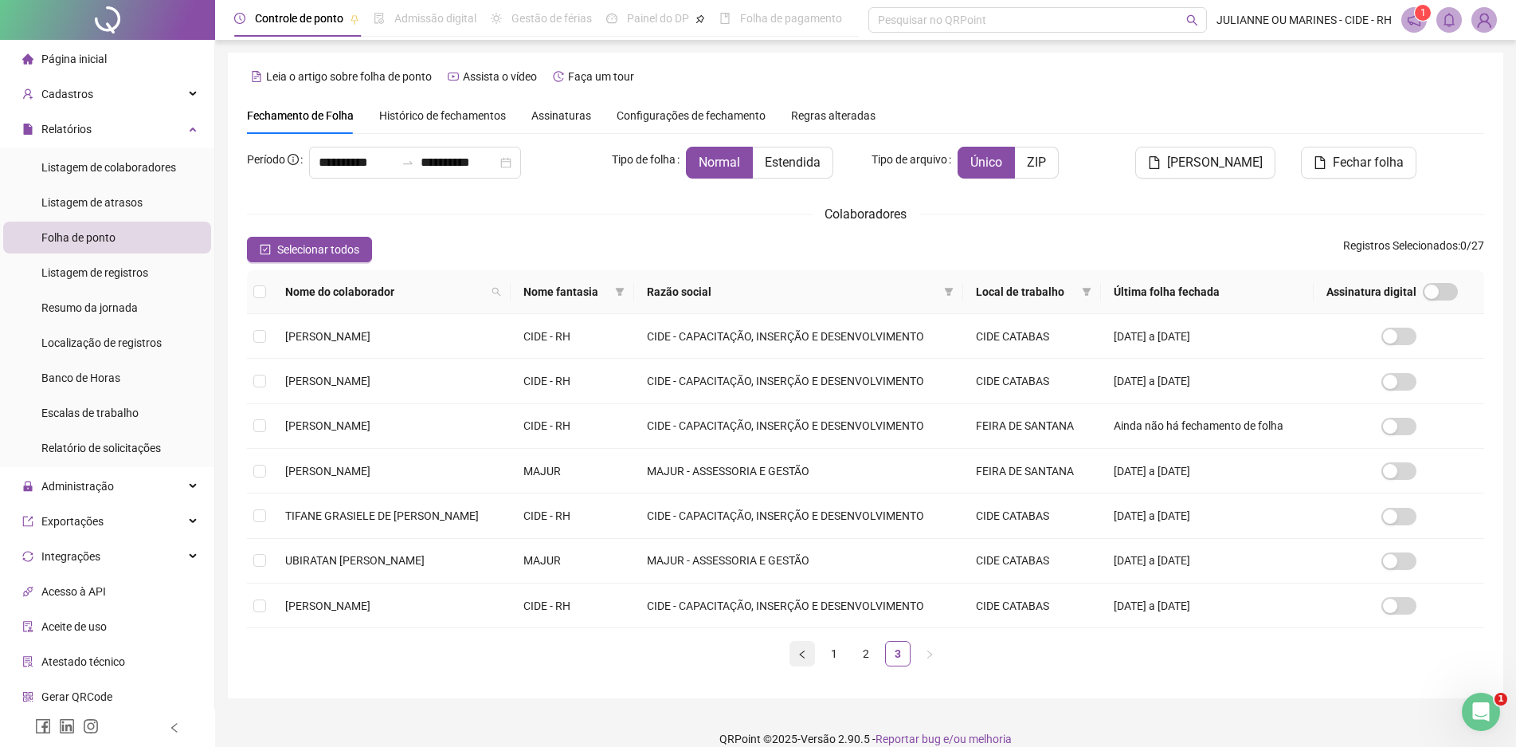
click at [804, 656] on icon "left" at bounding box center [803, 654] width 10 height 10
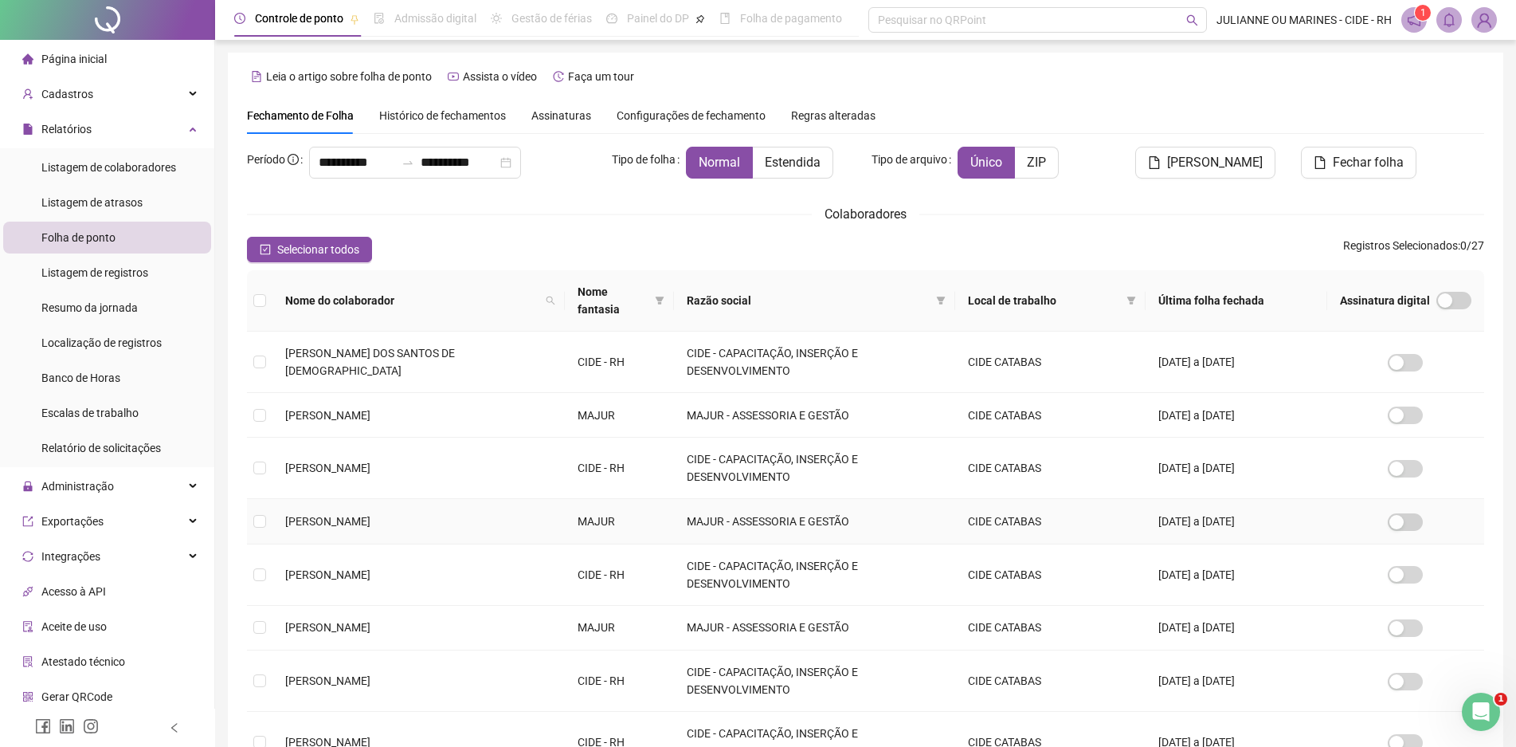
scroll to position [156, 0]
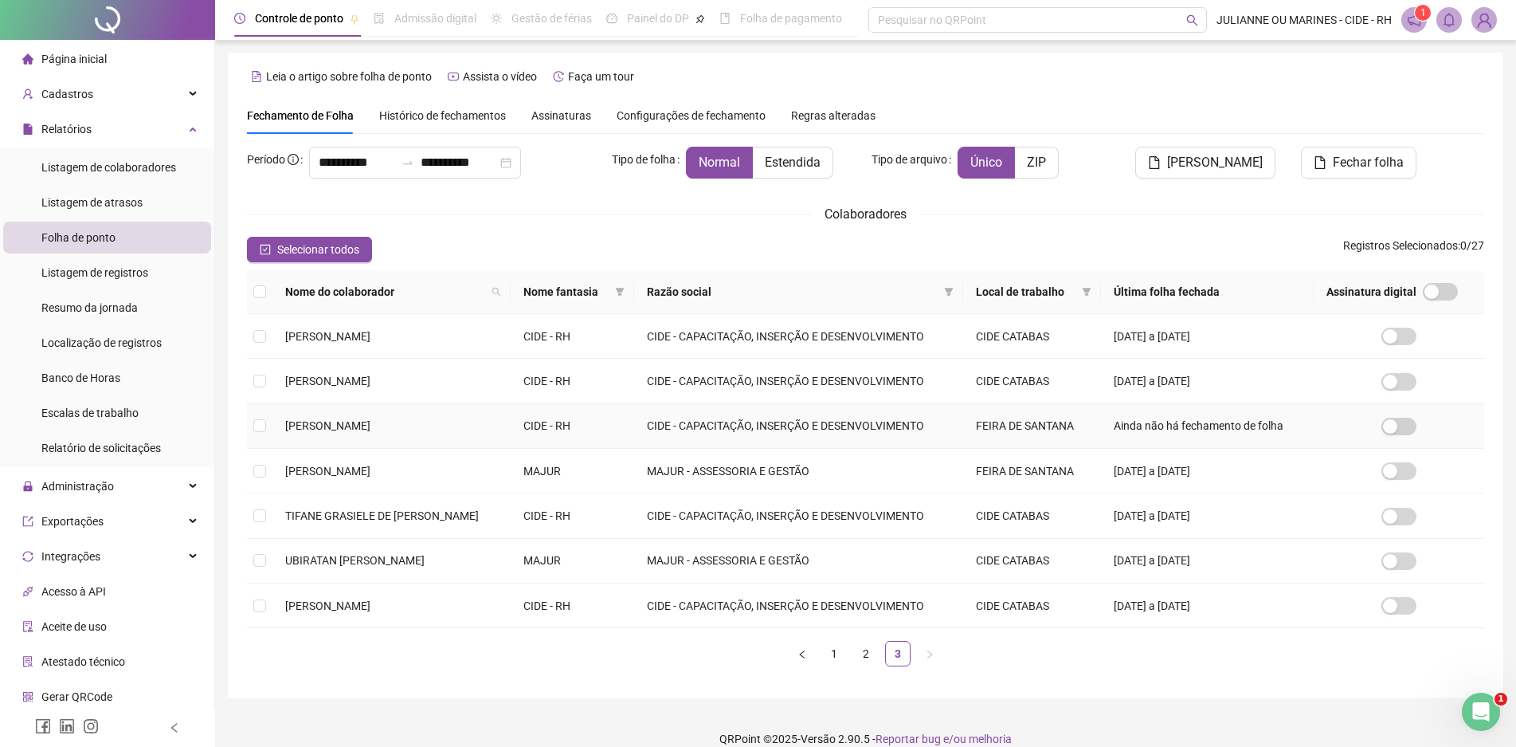
click at [344, 429] on span "[PERSON_NAME]" at bounding box center [327, 425] width 85 height 13
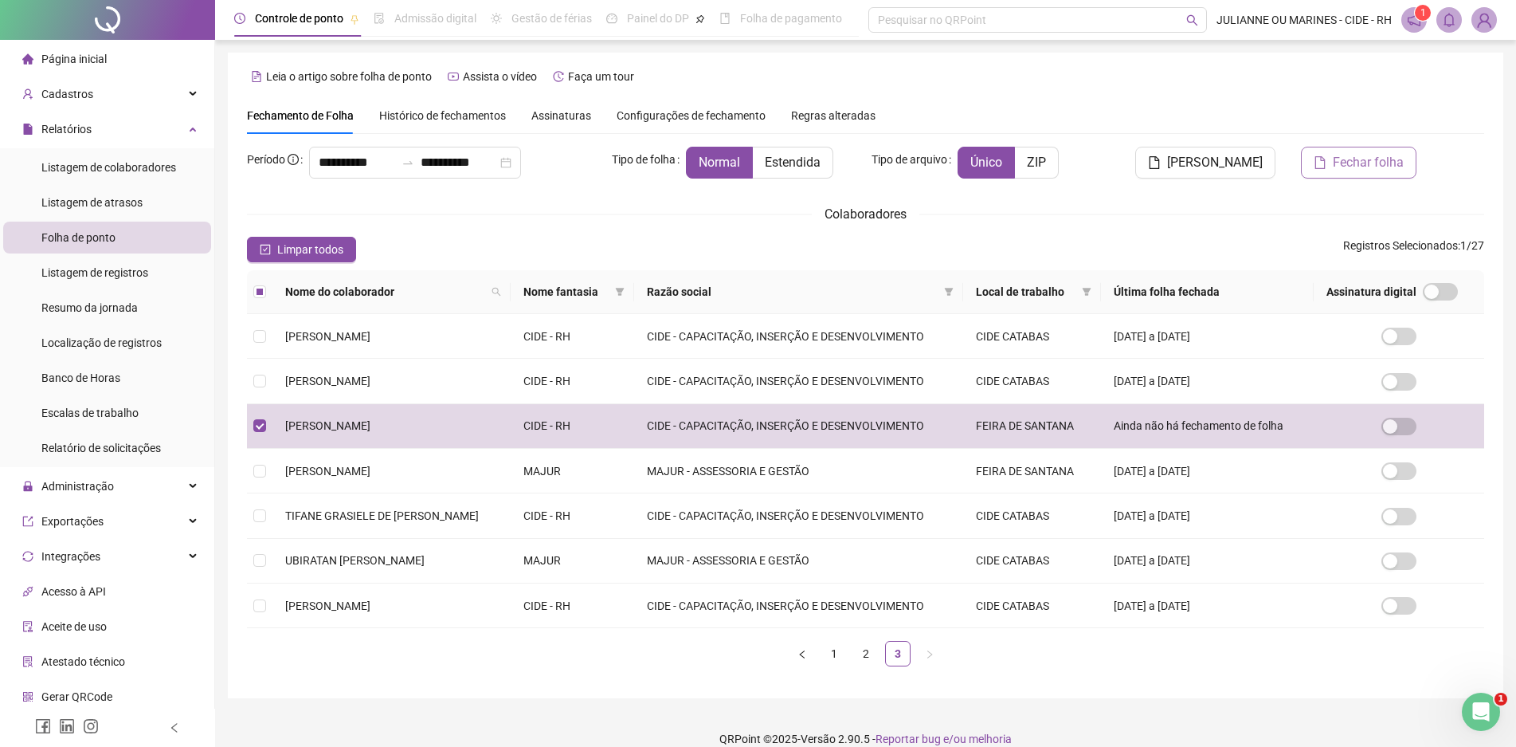
click at [1365, 155] on span "Fechar folha" at bounding box center [1368, 162] width 71 height 19
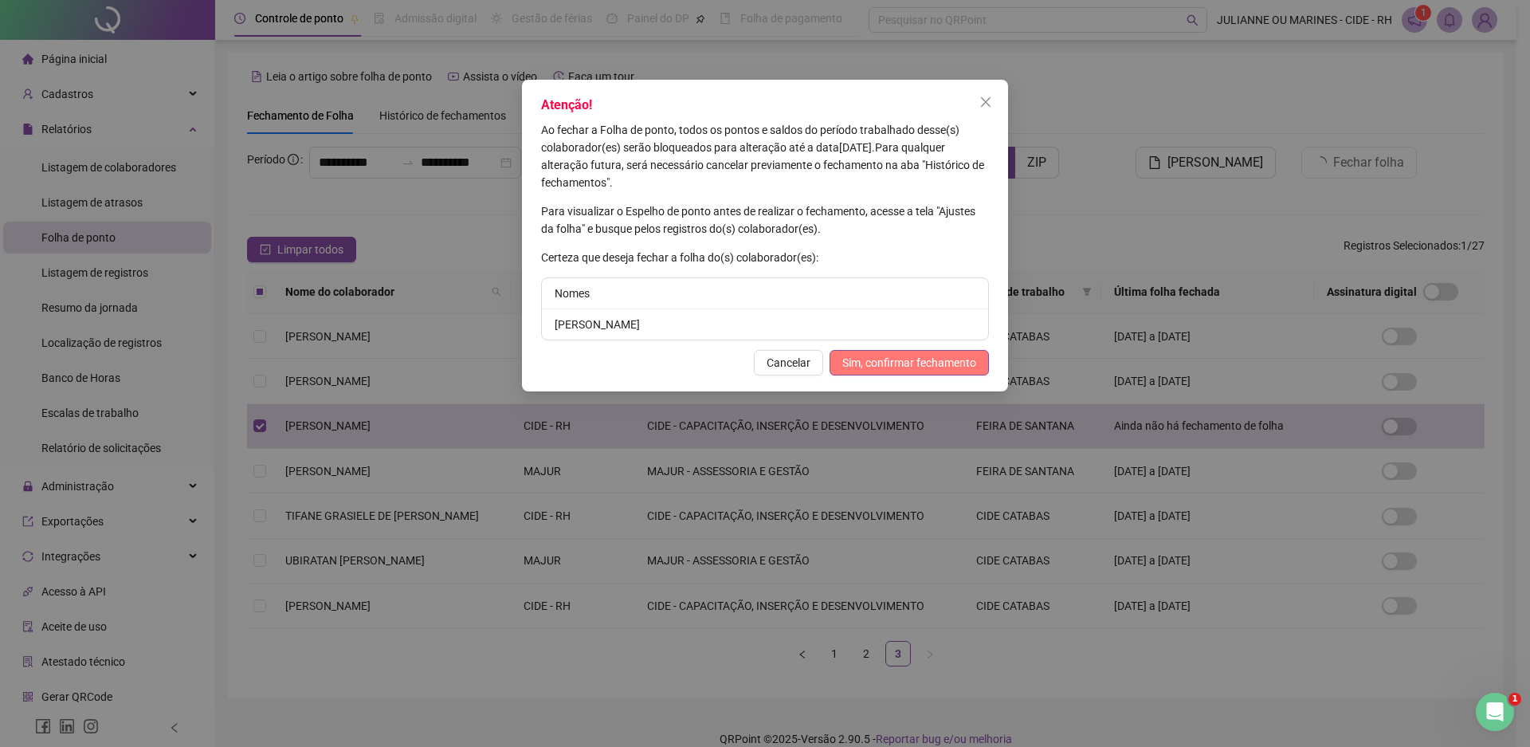
click at [896, 363] on span "Sim, confirmar fechamento" at bounding box center [909, 363] width 134 height 18
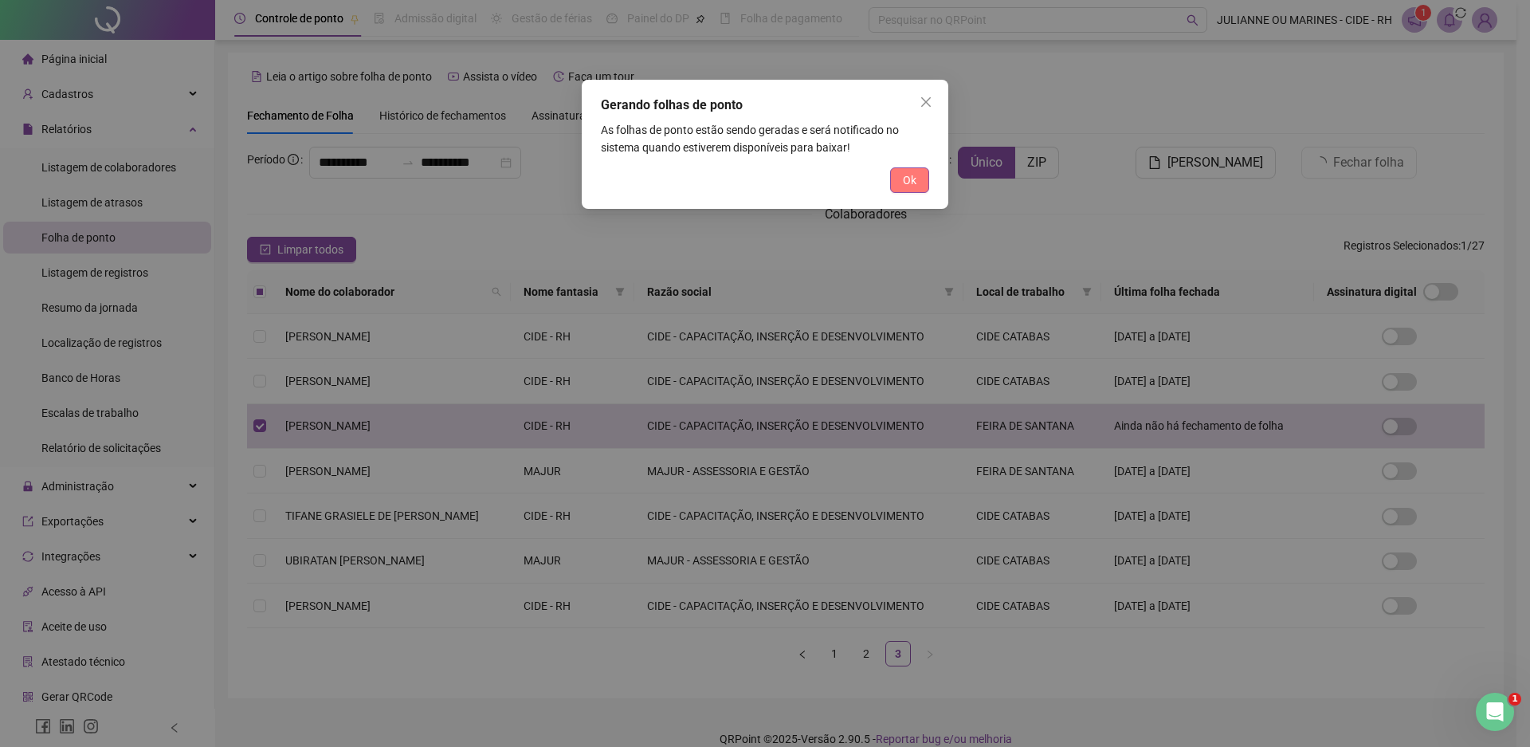
click at [917, 179] on button "Ok" at bounding box center [909, 179] width 39 height 25
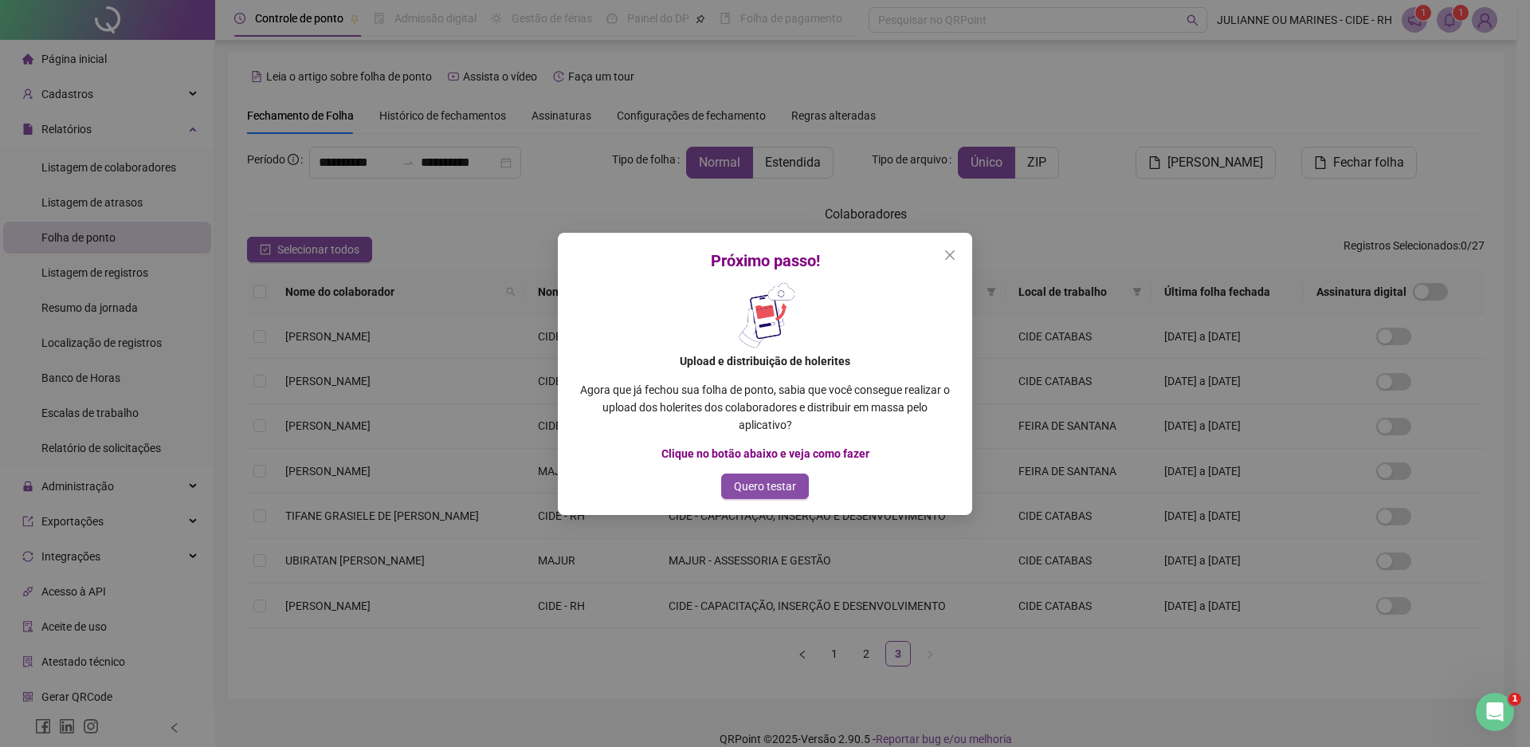
drag, startPoint x: 947, startPoint y: 252, endPoint x: 1059, endPoint y: 214, distance: 118.4
click at [947, 252] on icon "close" at bounding box center [950, 254] width 10 height 10
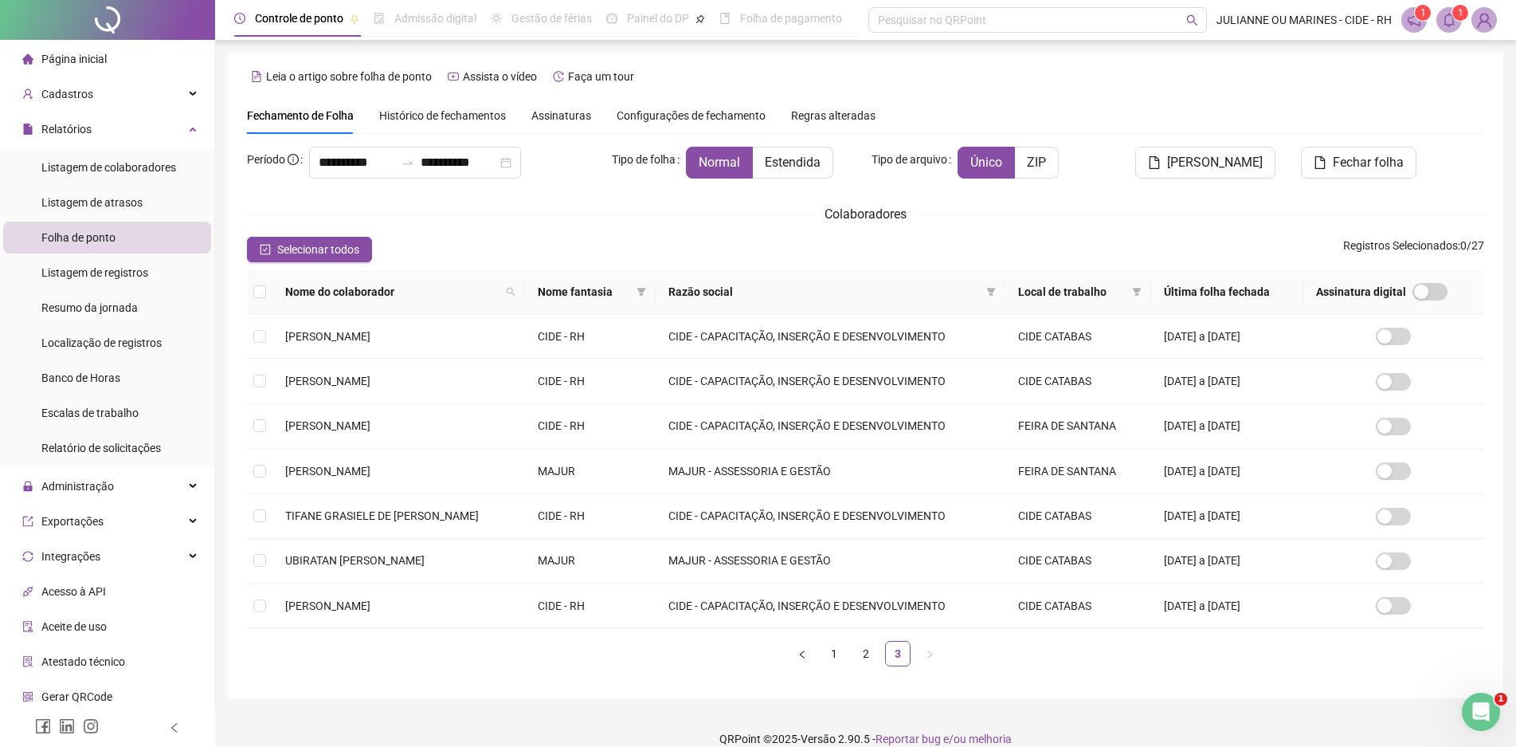
click at [1444, 22] on icon "bell" at bounding box center [1449, 20] width 14 height 14
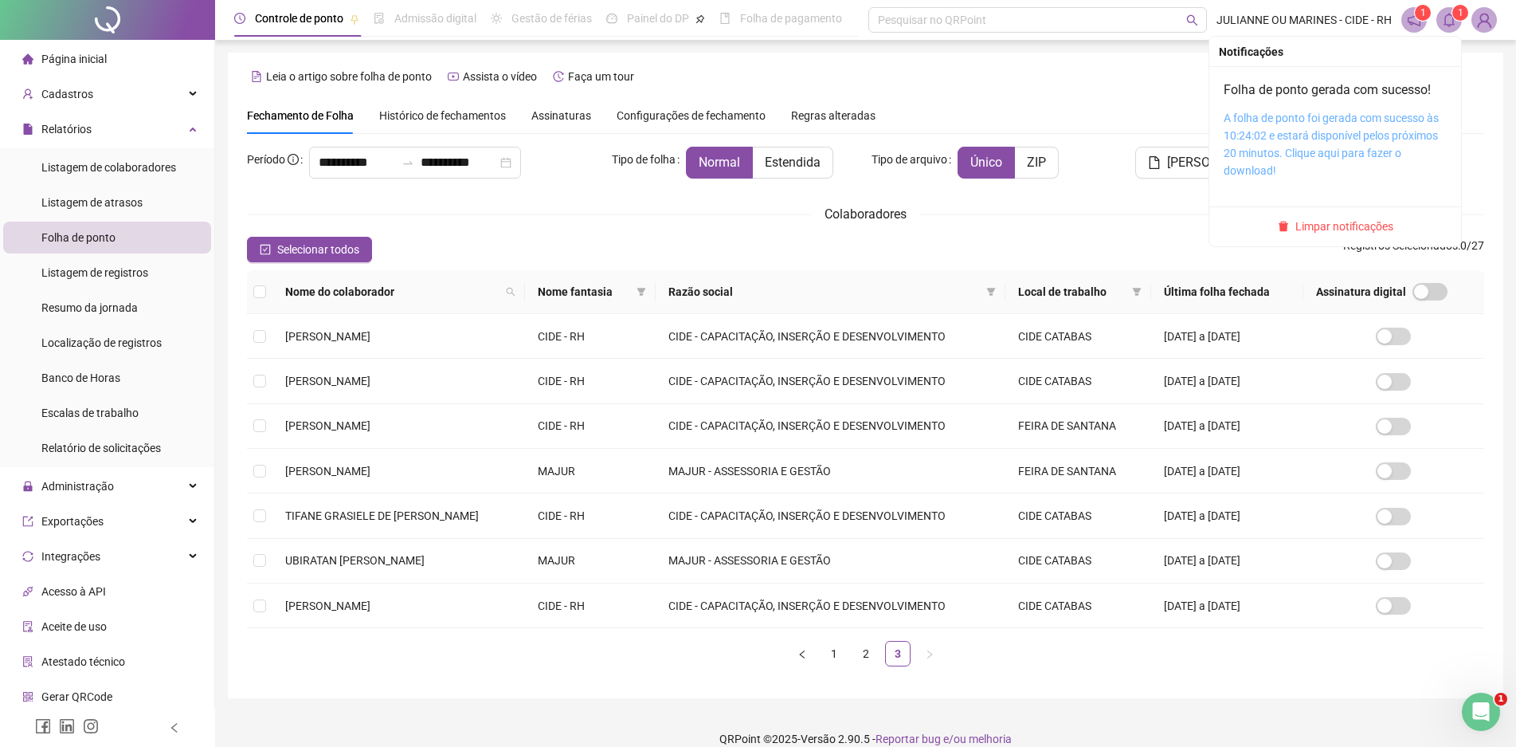
click at [1296, 150] on link "A folha de ponto foi gerada com sucesso às 10:24:02 e estará disponível pelos p…" at bounding box center [1331, 144] width 215 height 65
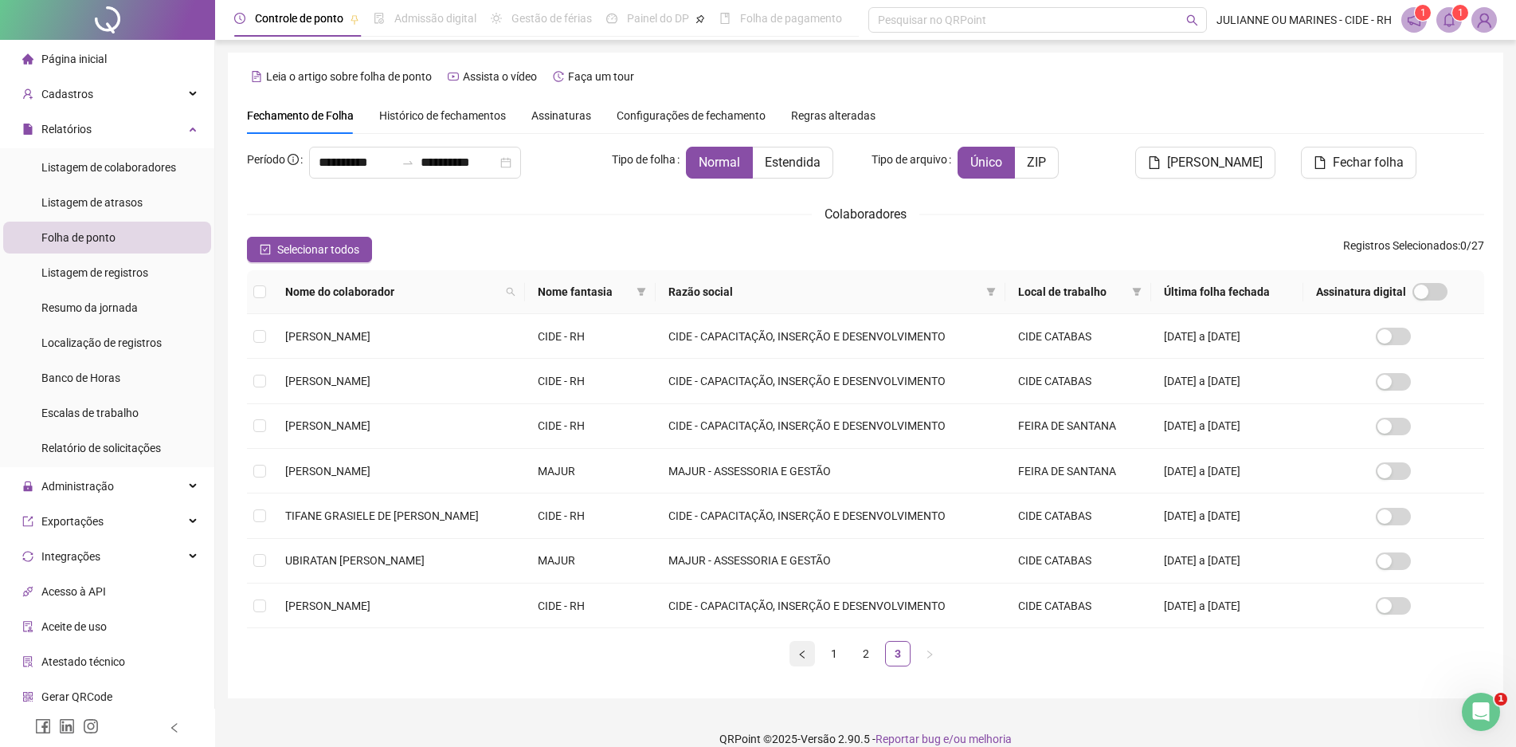
click at [803, 659] on icon "left" at bounding box center [803, 654] width 10 height 10
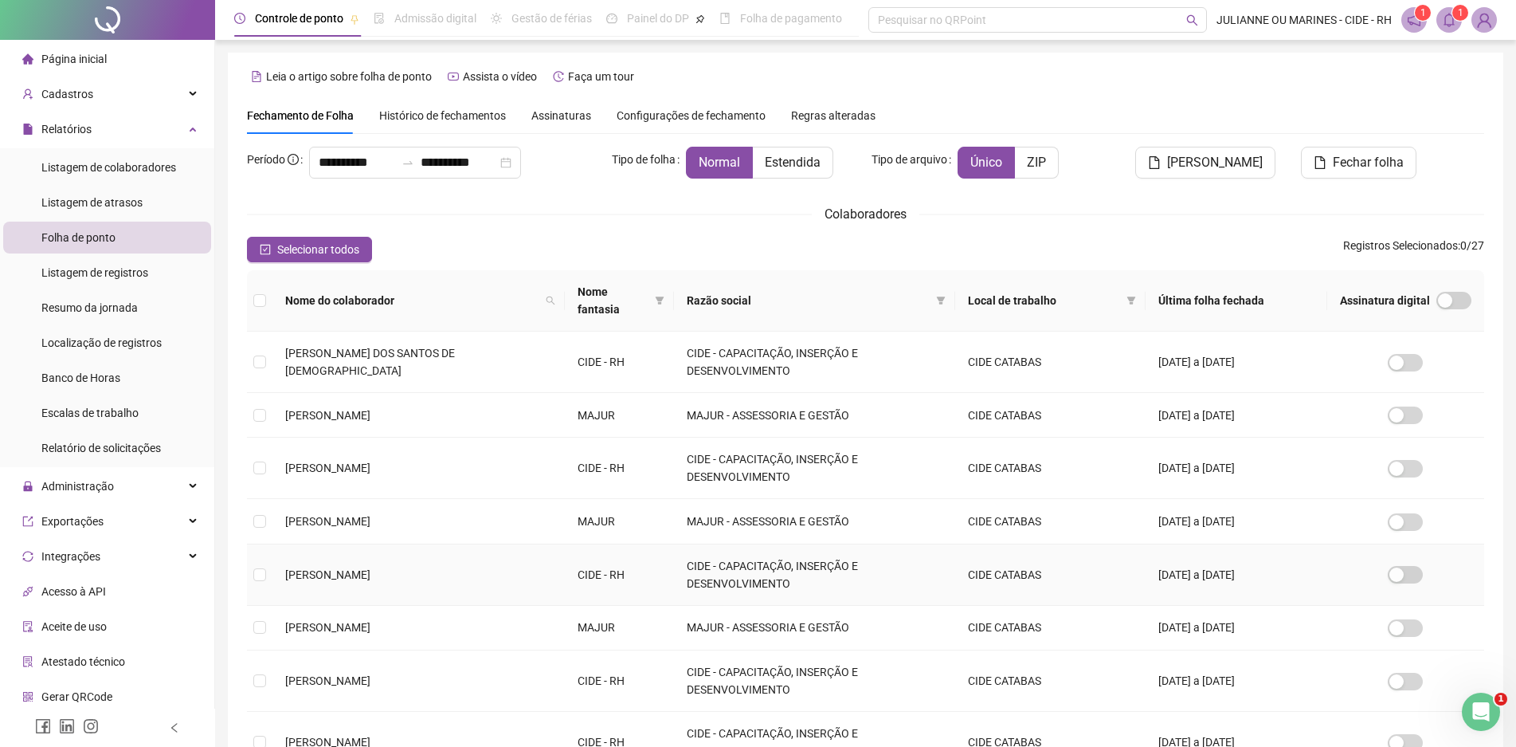
scroll to position [156, 0]
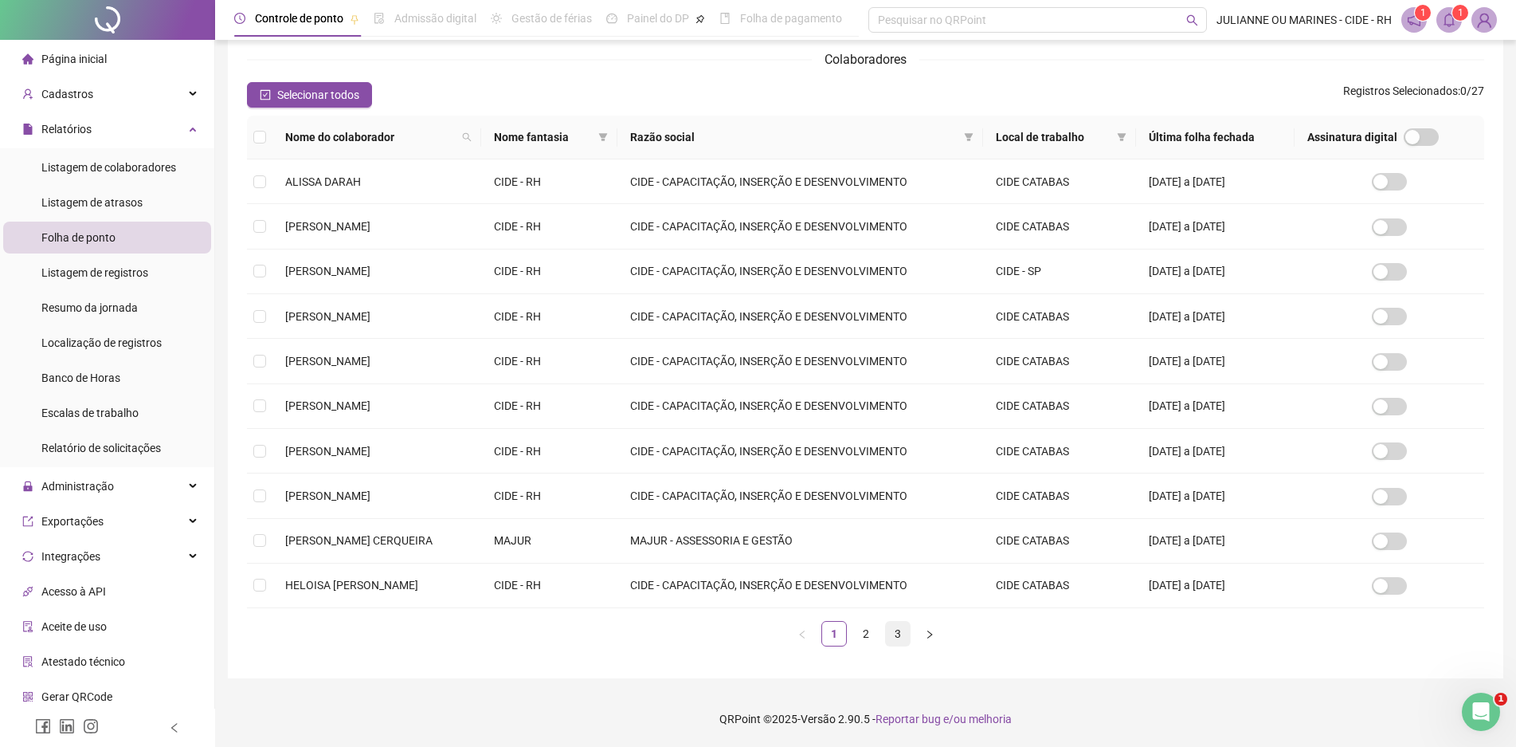
click at [899, 629] on link "3" at bounding box center [898, 633] width 24 height 24
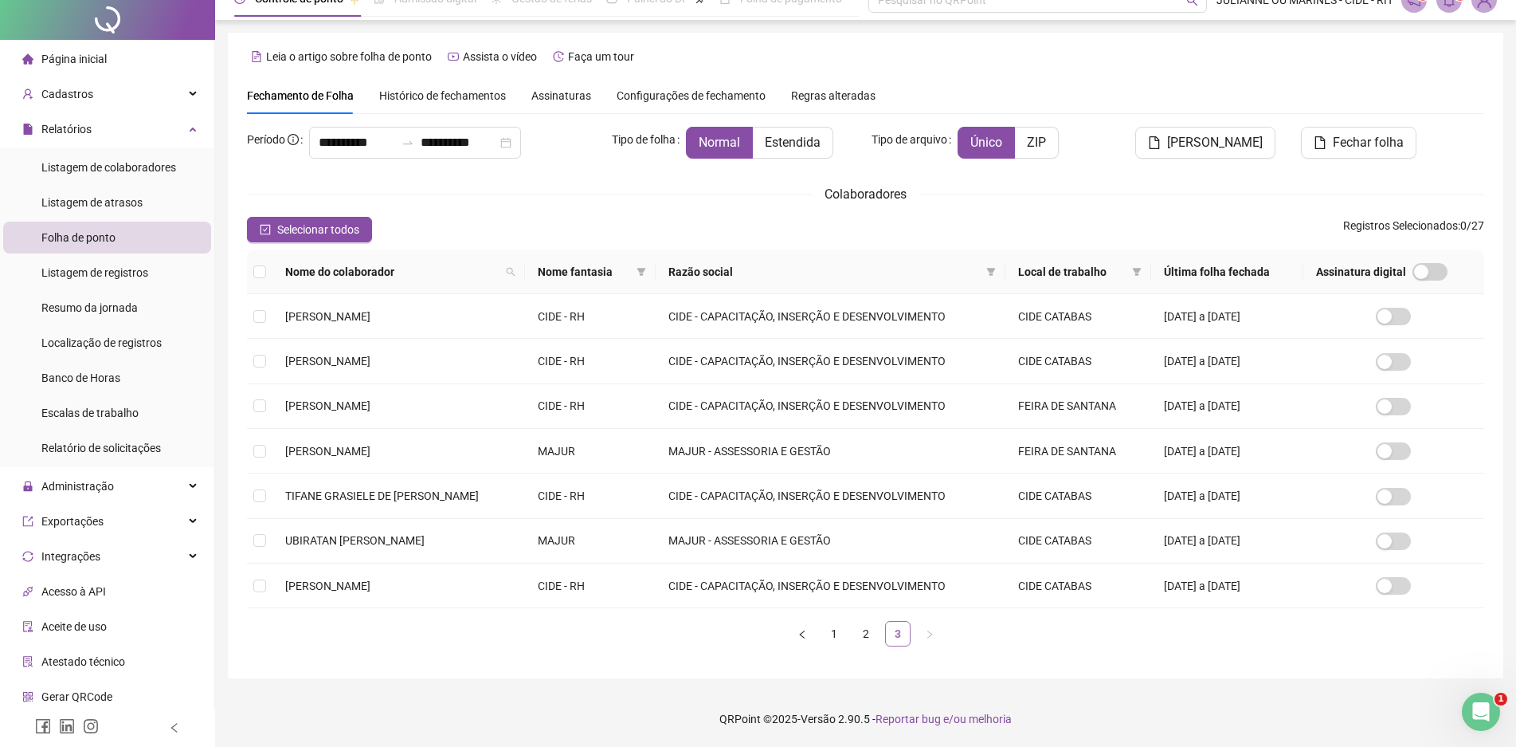
scroll to position [0, 0]
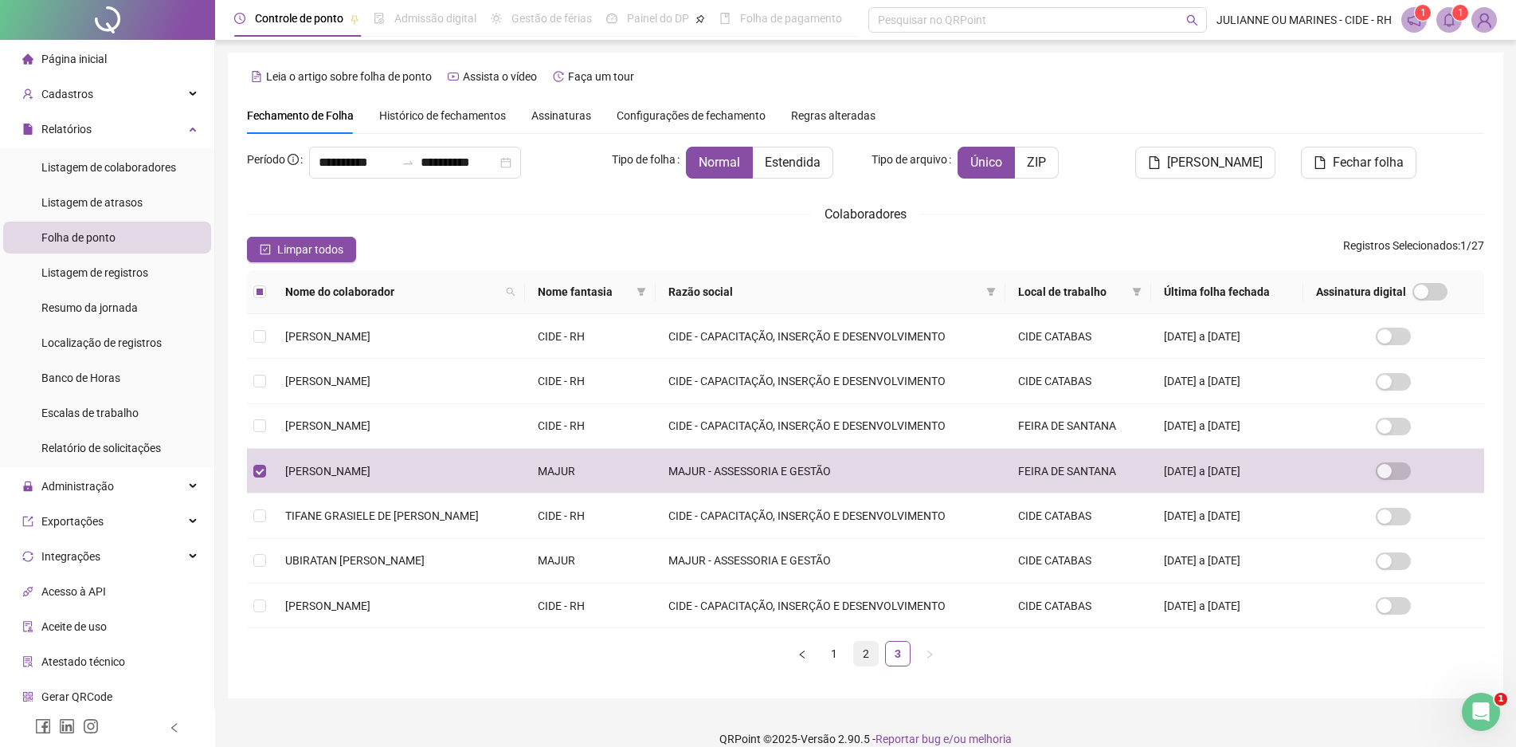
click at [863, 651] on link "2" at bounding box center [866, 653] width 24 height 24
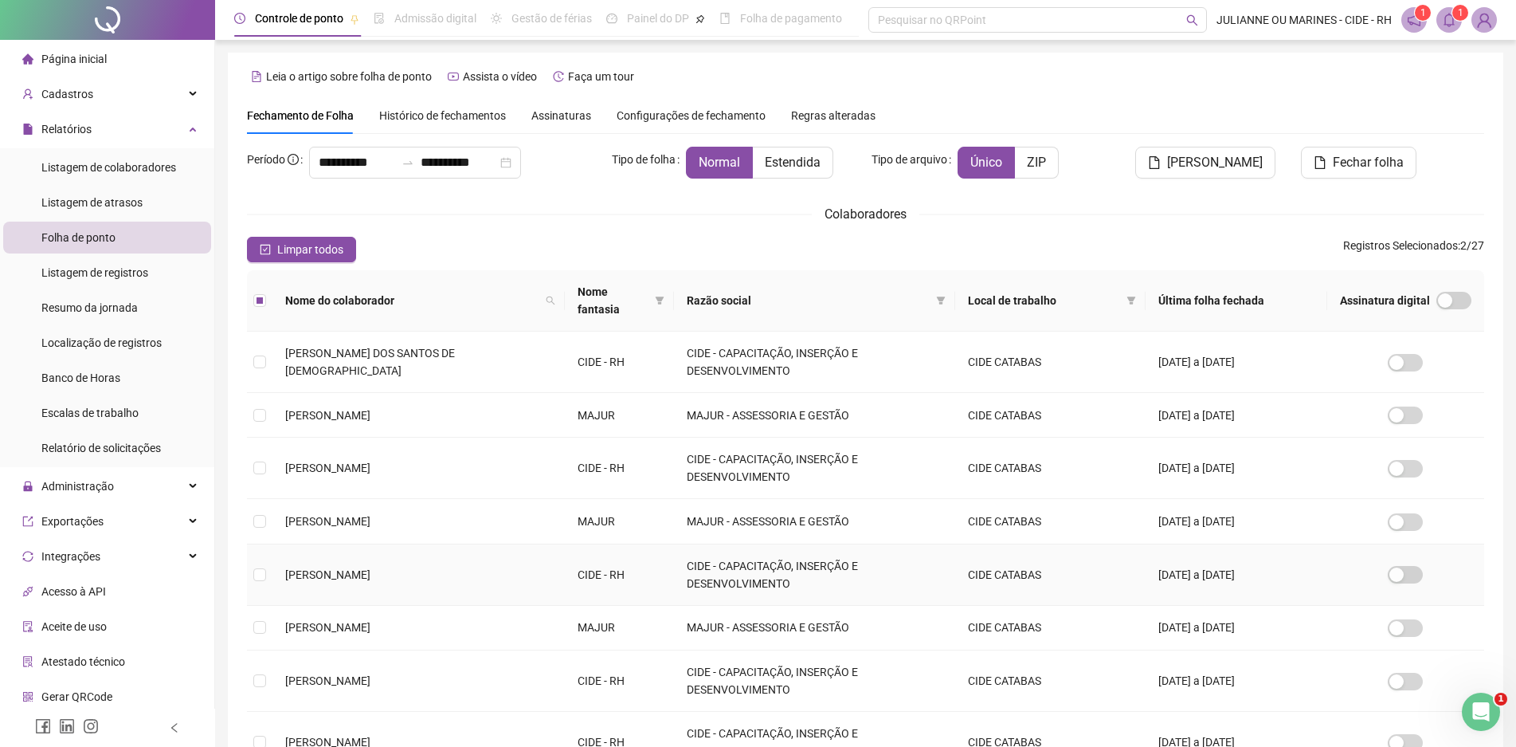
scroll to position [156, 0]
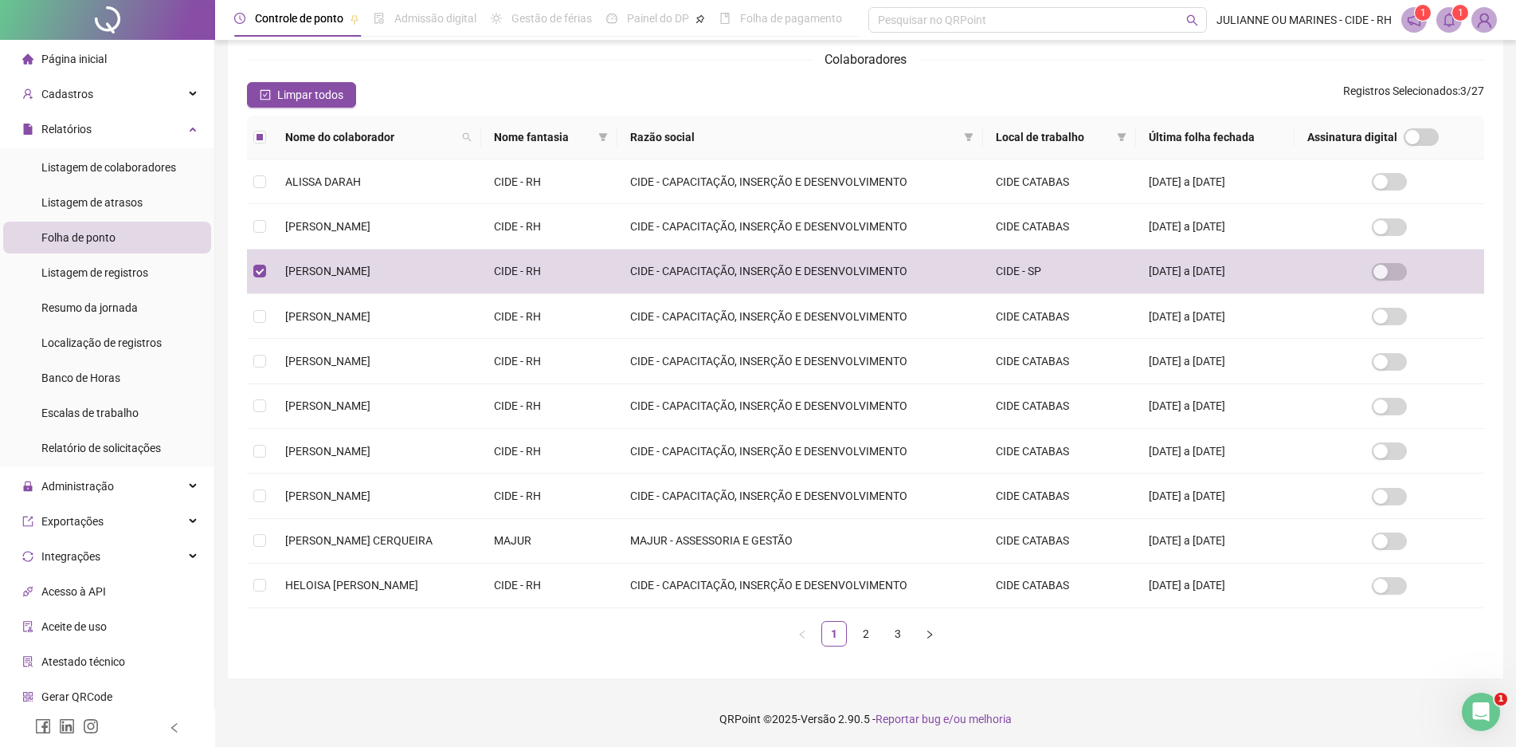
drag, startPoint x: 899, startPoint y: 636, endPoint x: 871, endPoint y: 632, distance: 28.2
click at [899, 636] on link "3" at bounding box center [898, 633] width 24 height 24
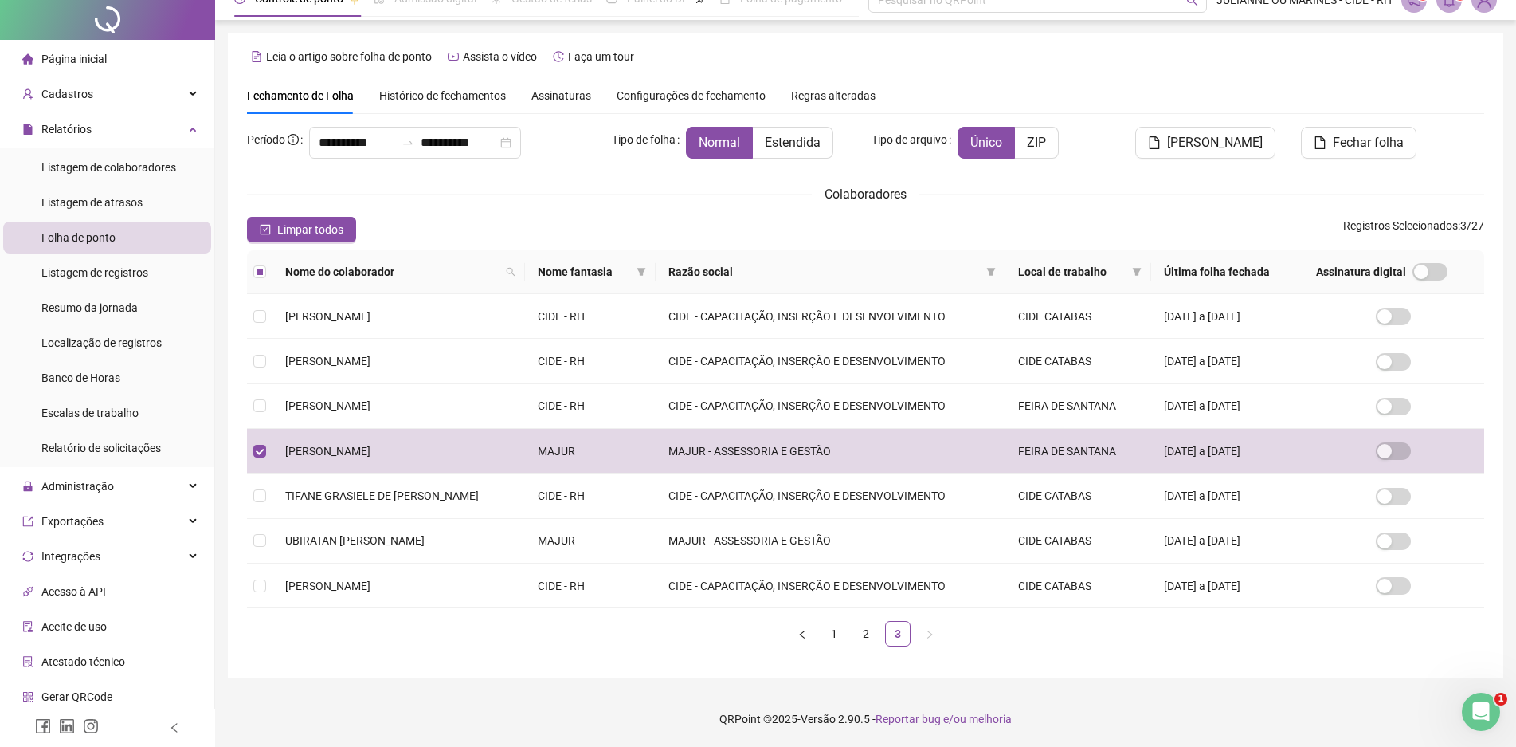
scroll to position [0, 0]
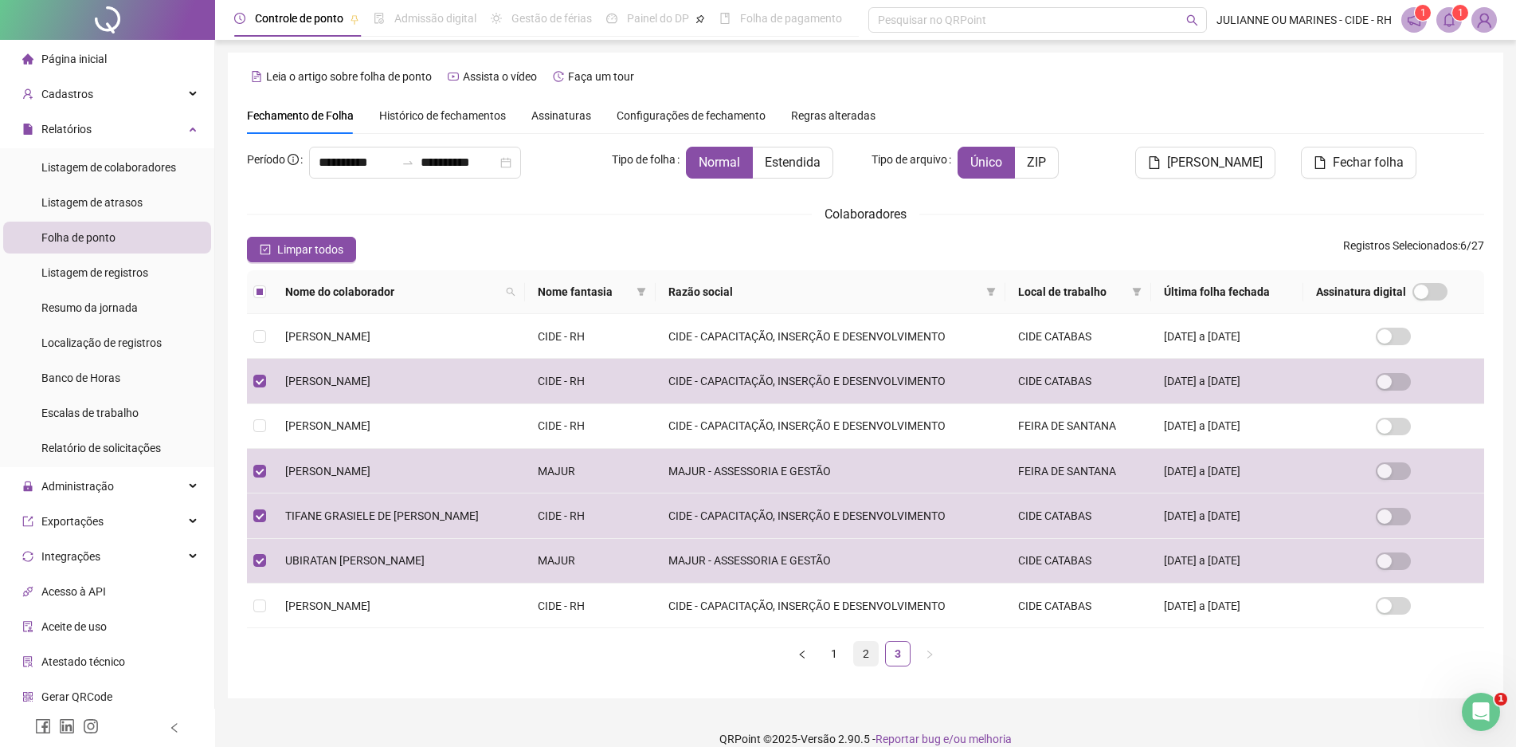
click at [862, 649] on link "2" at bounding box center [866, 653] width 24 height 24
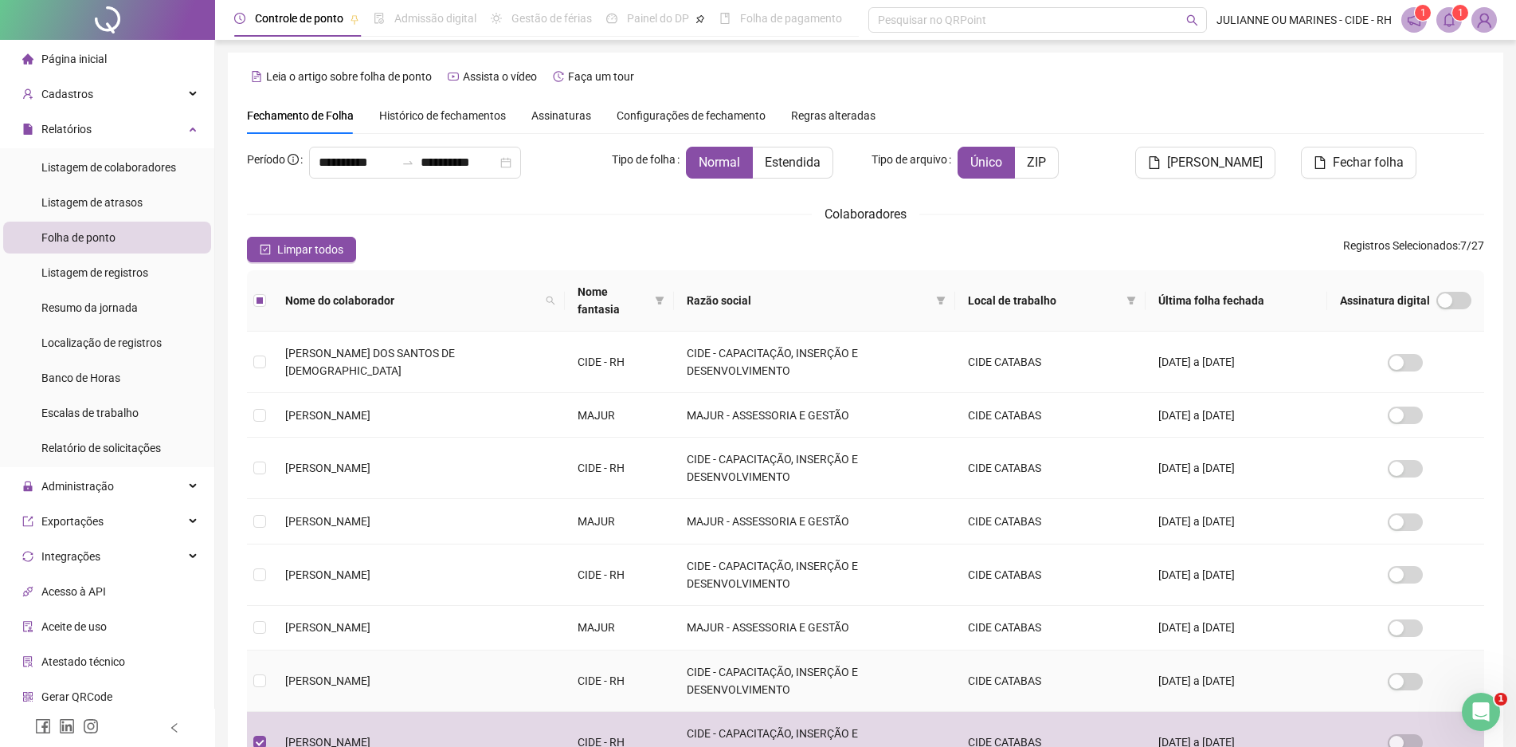
click at [252, 650] on td at bounding box center [259, 680] width 25 height 61
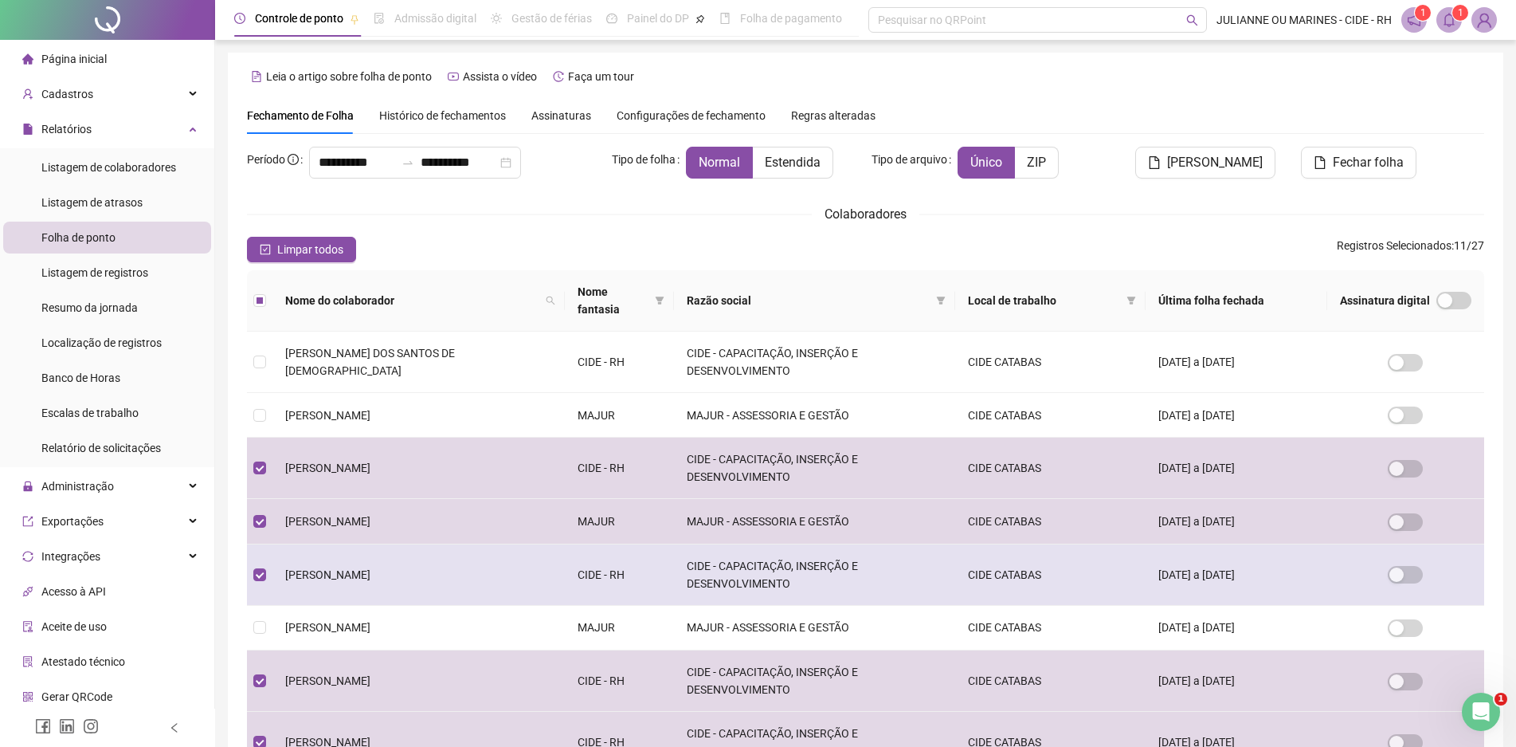
scroll to position [156, 0]
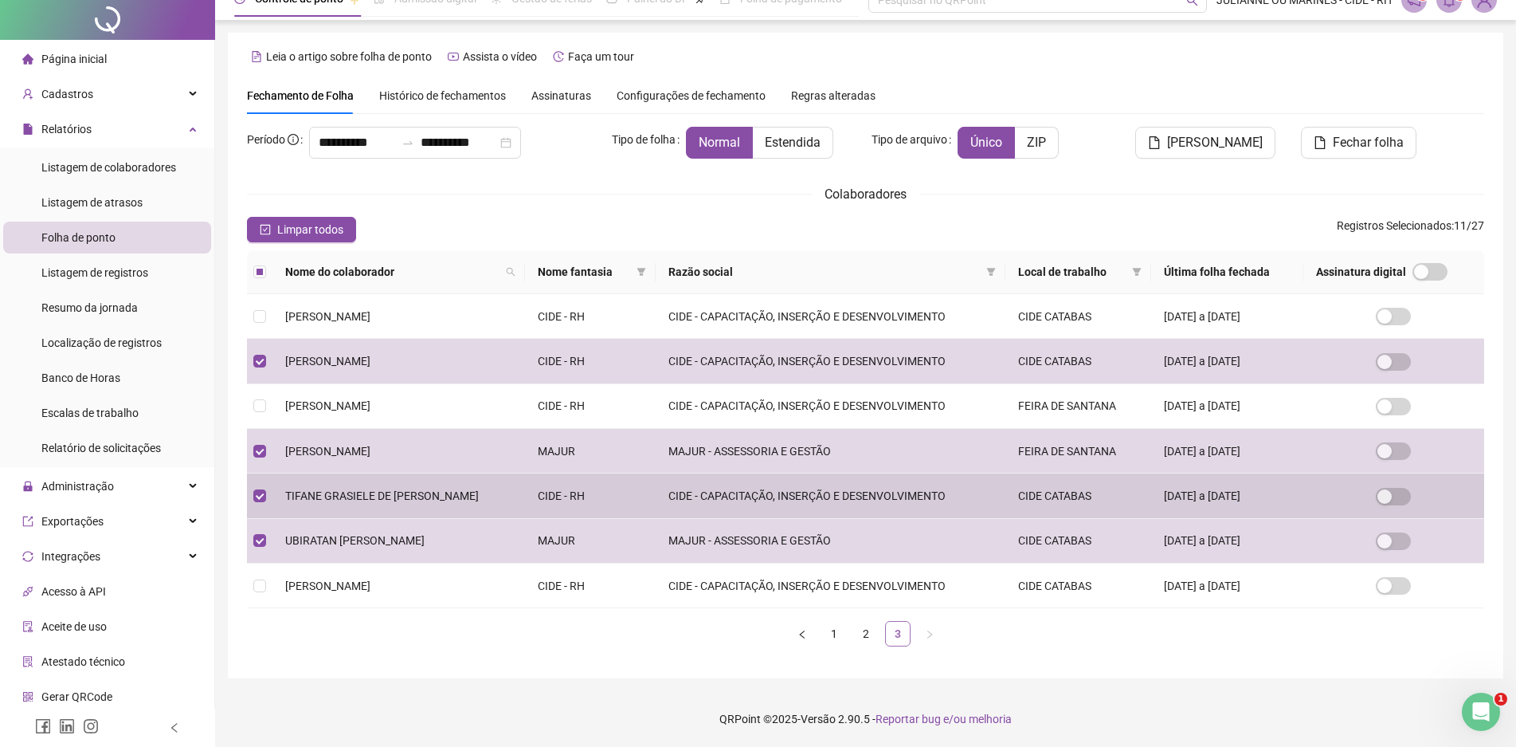
scroll to position [0, 0]
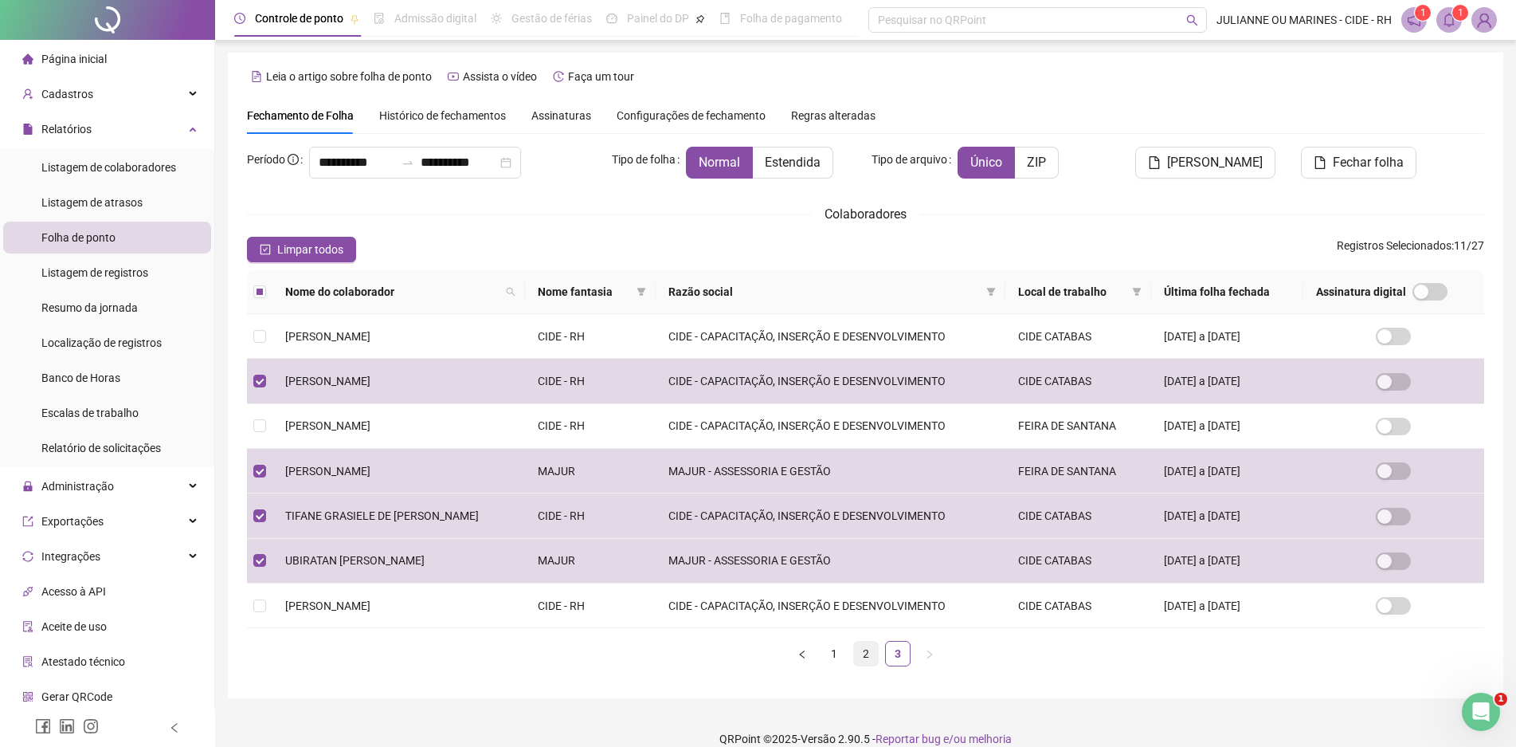
click at [865, 655] on link "2" at bounding box center [866, 653] width 24 height 24
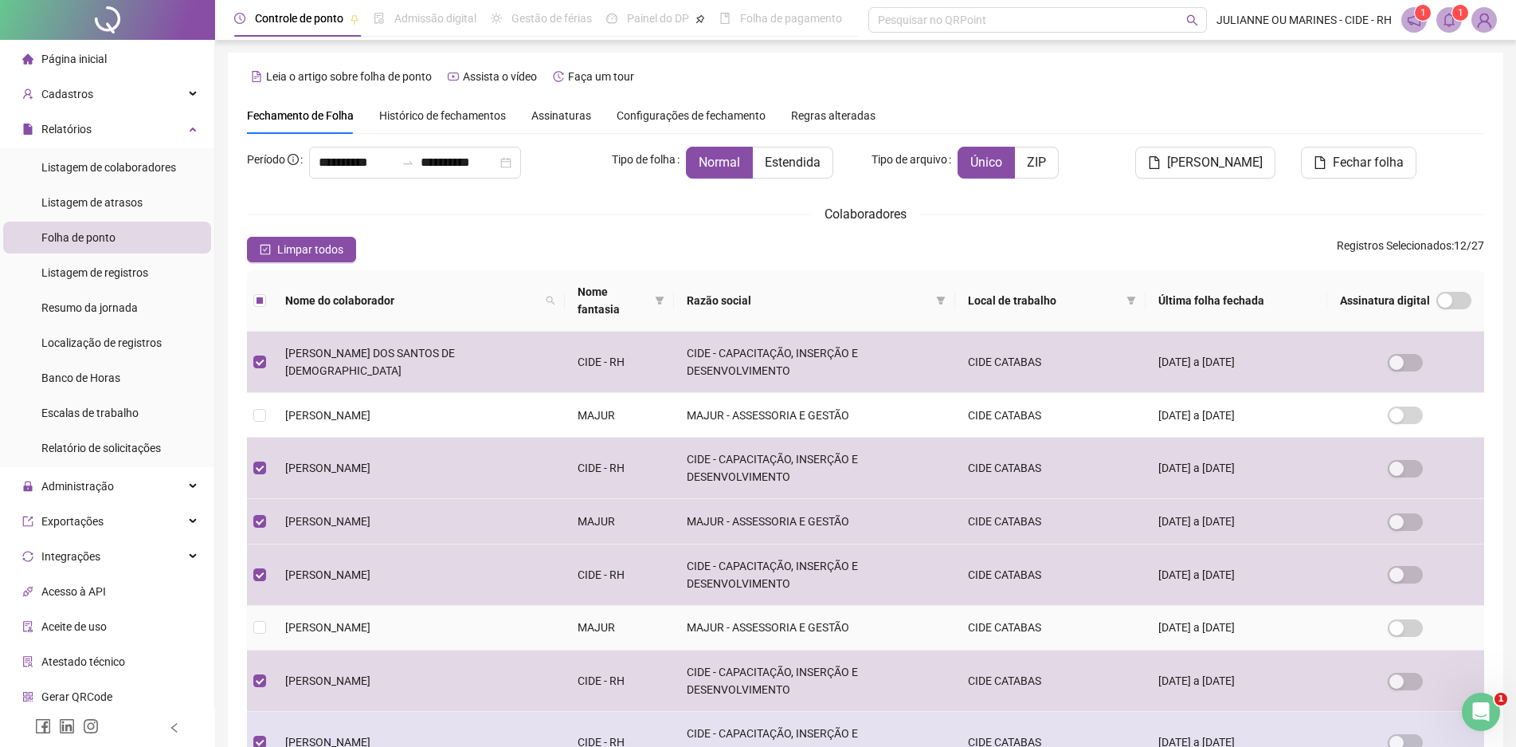
scroll to position [156, 0]
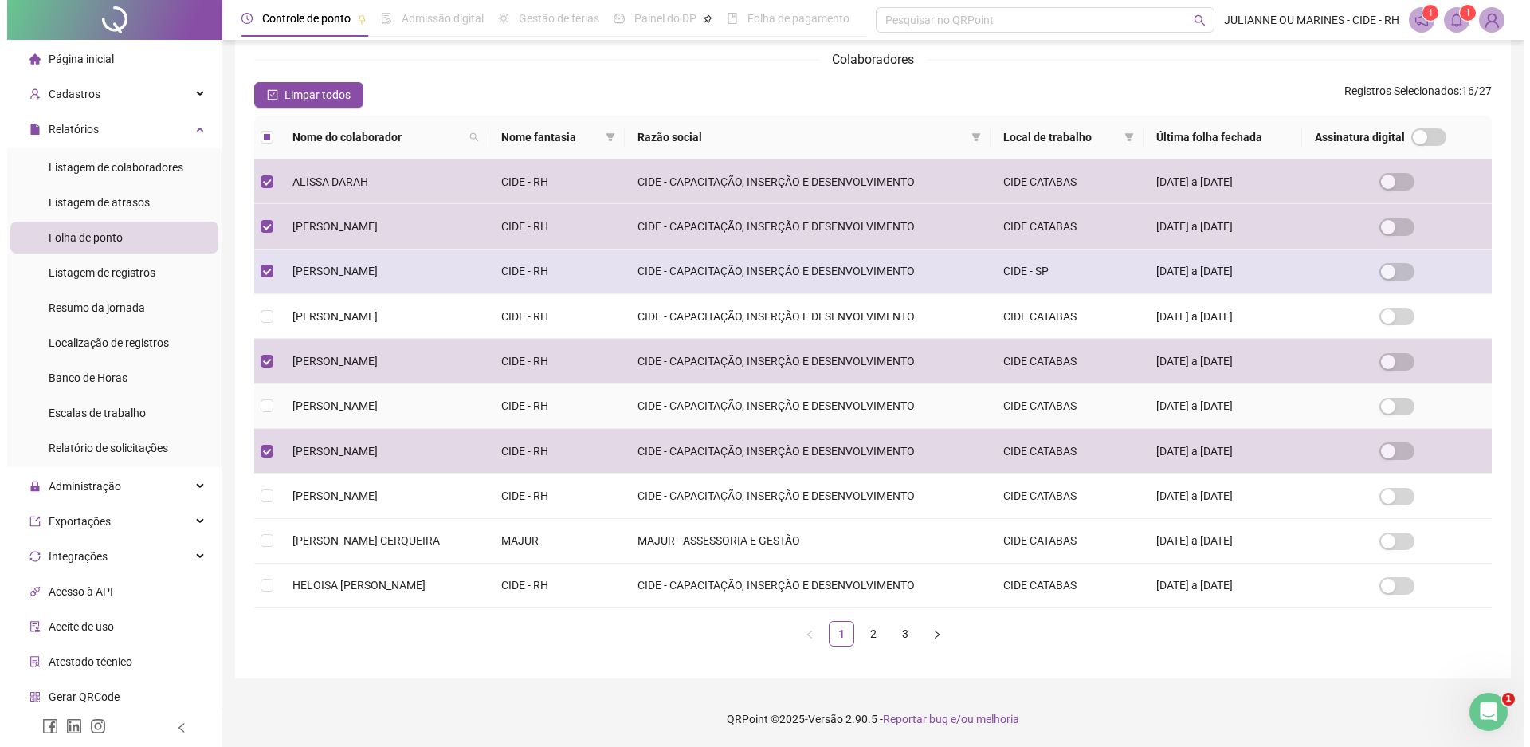
scroll to position [0, 0]
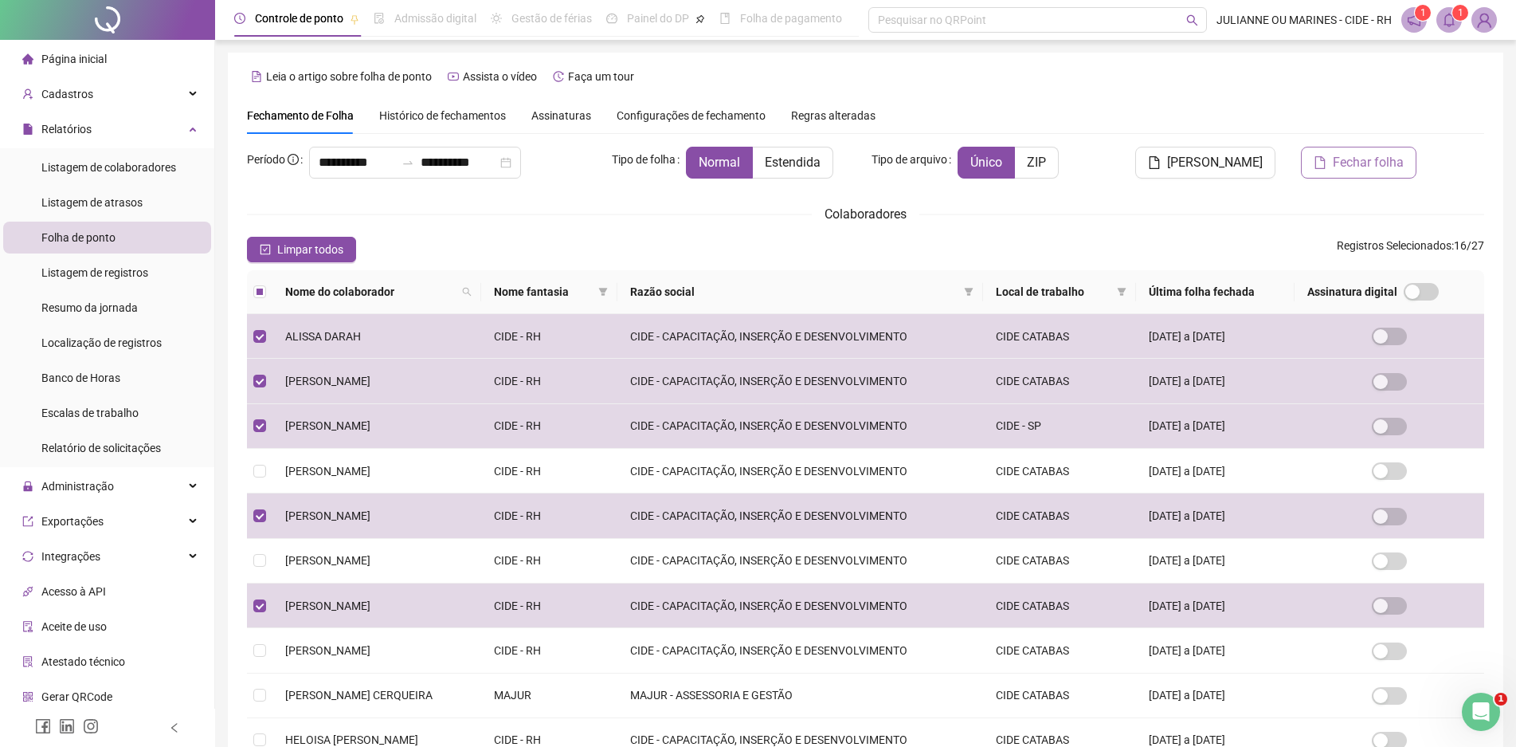
click at [1366, 164] on span "Fechar folha" at bounding box center [1368, 162] width 71 height 19
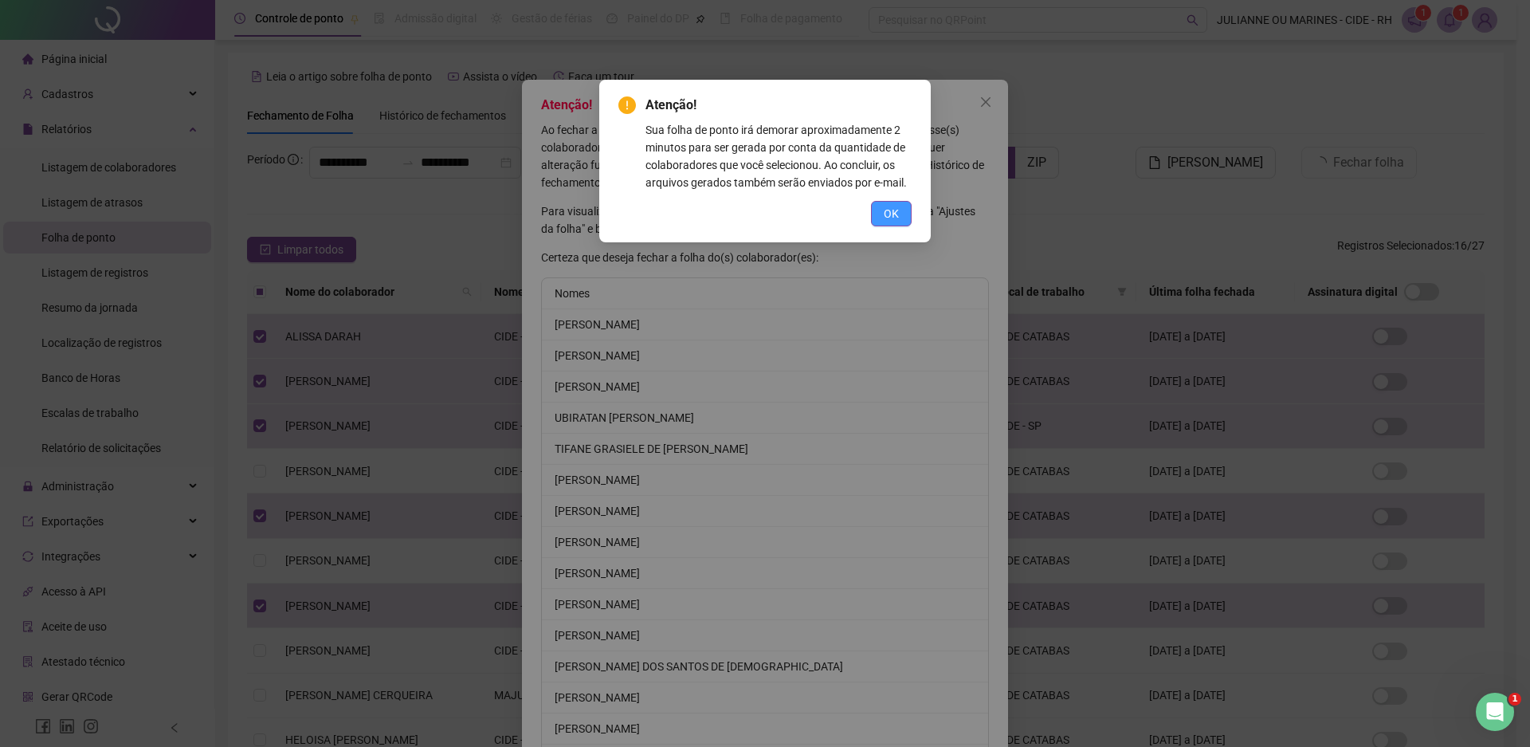
click at [884, 214] on span "OK" at bounding box center [891, 214] width 15 height 18
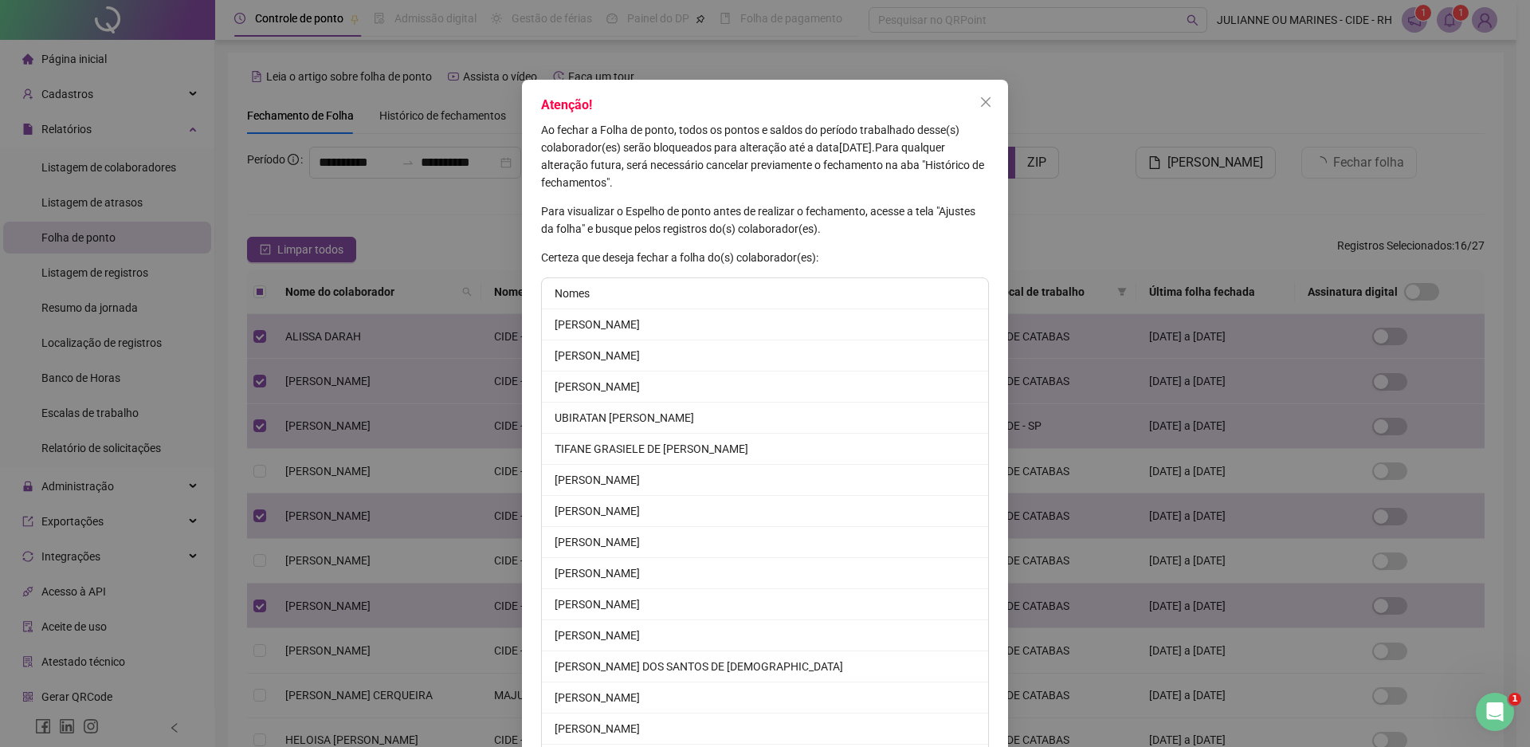
scroll to position [130, 0]
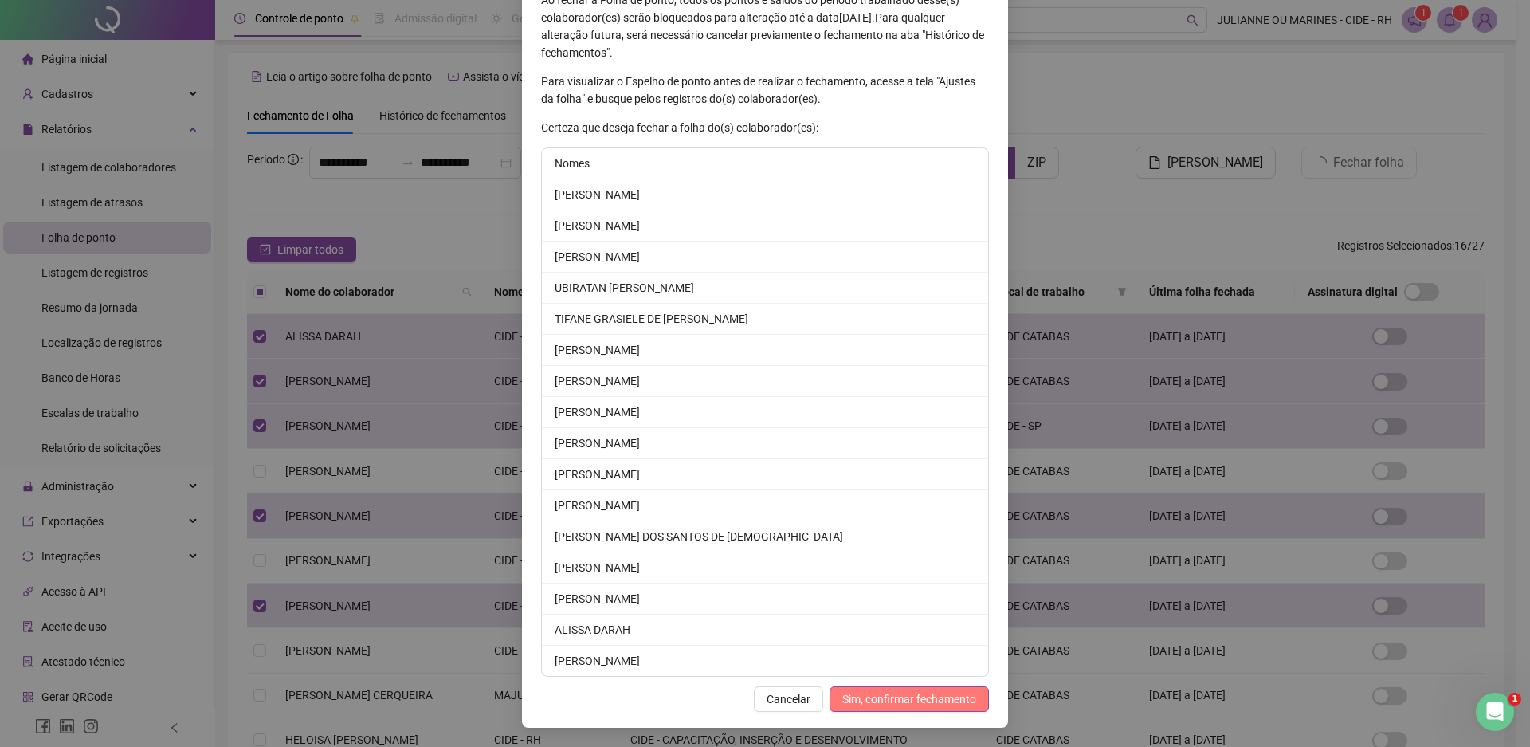
click at [919, 705] on span "Sim, confirmar fechamento" at bounding box center [909, 699] width 134 height 18
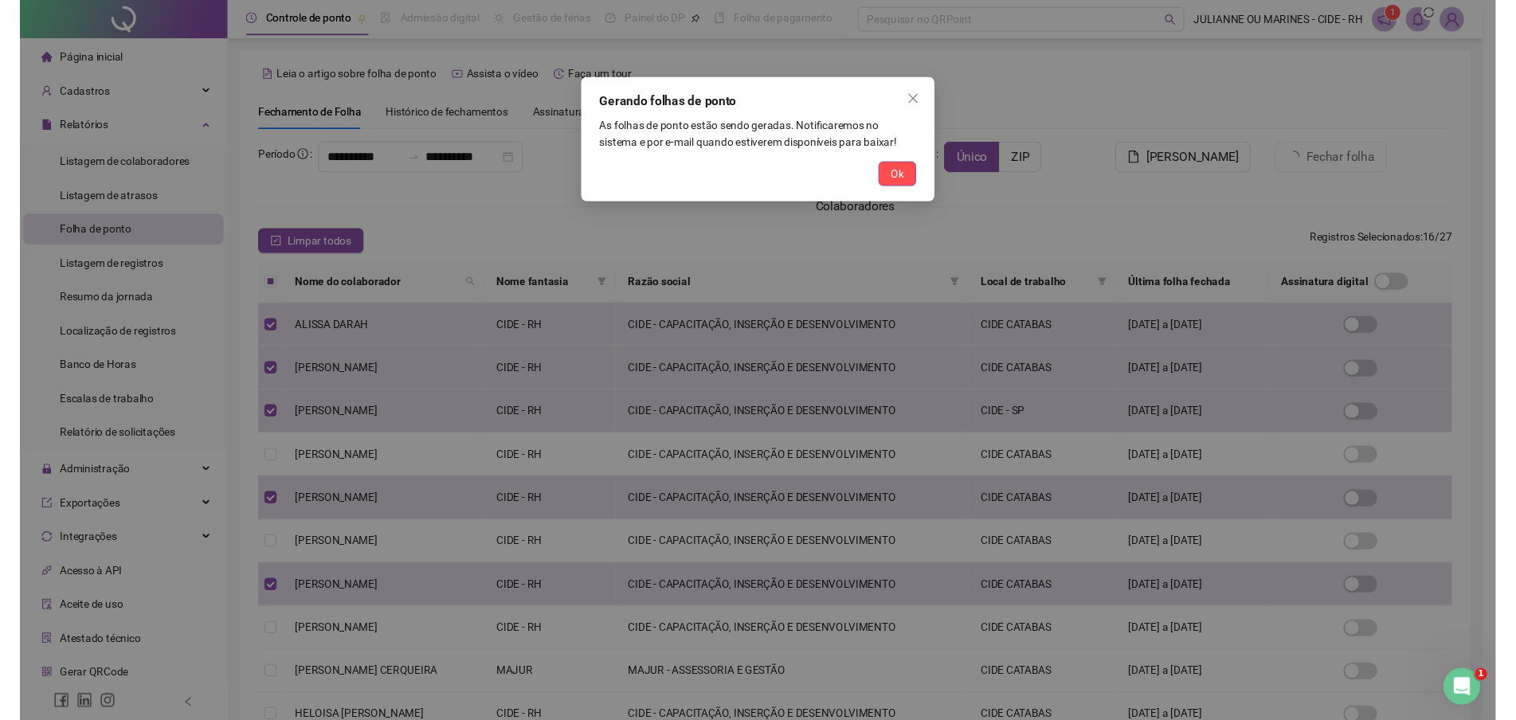
scroll to position [0, 0]
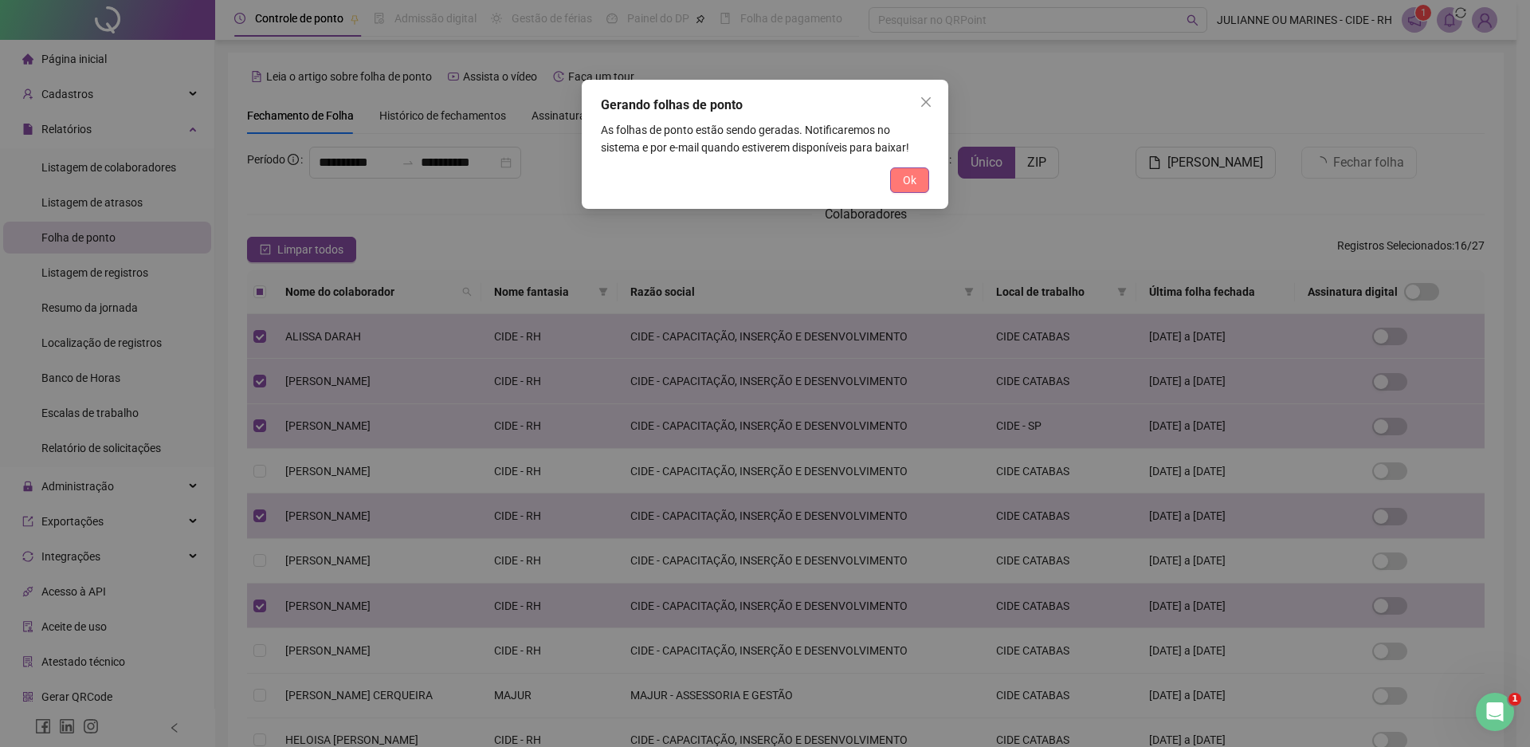
click at [910, 182] on span "Ok" at bounding box center [910, 180] width 14 height 18
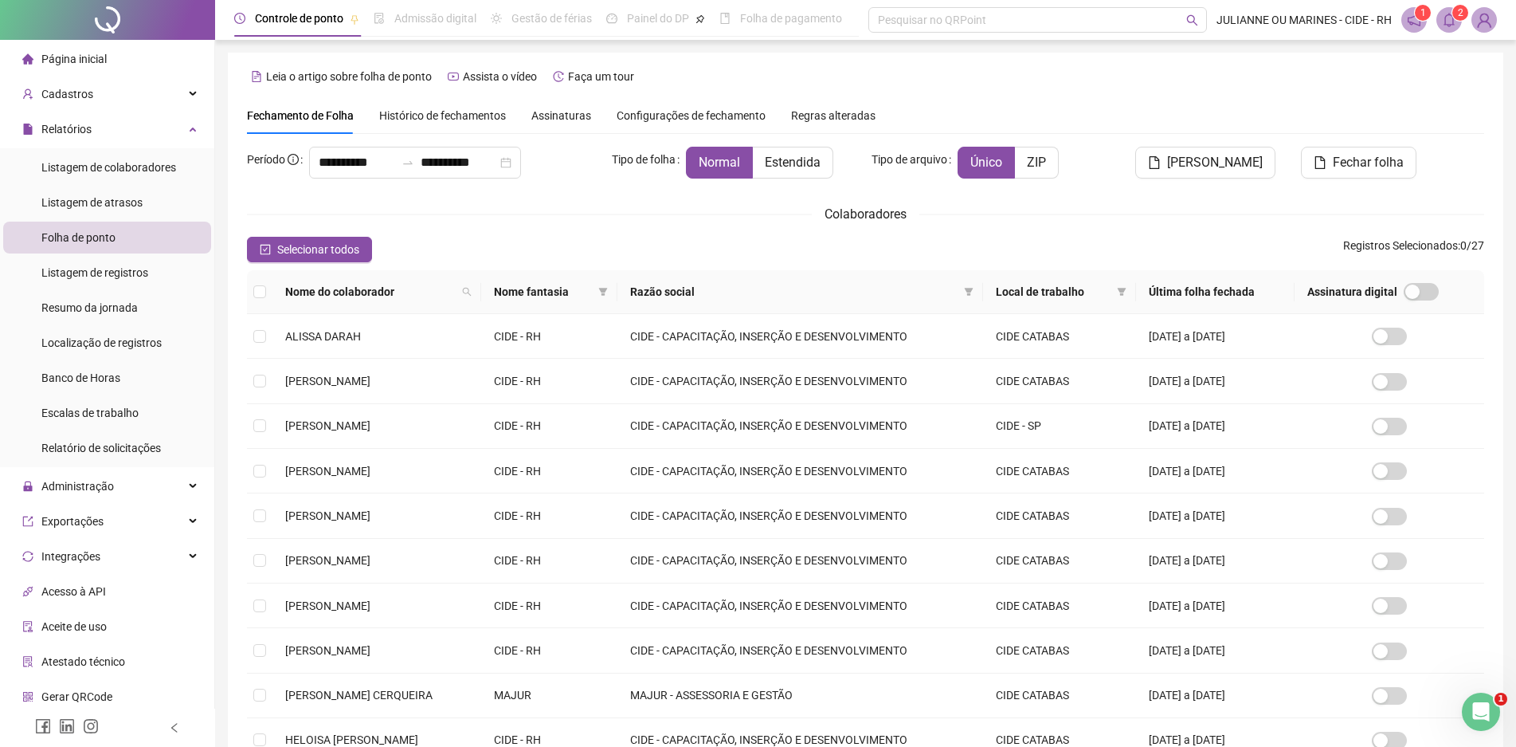
click at [1452, 23] on icon "bell" at bounding box center [1449, 20] width 14 height 14
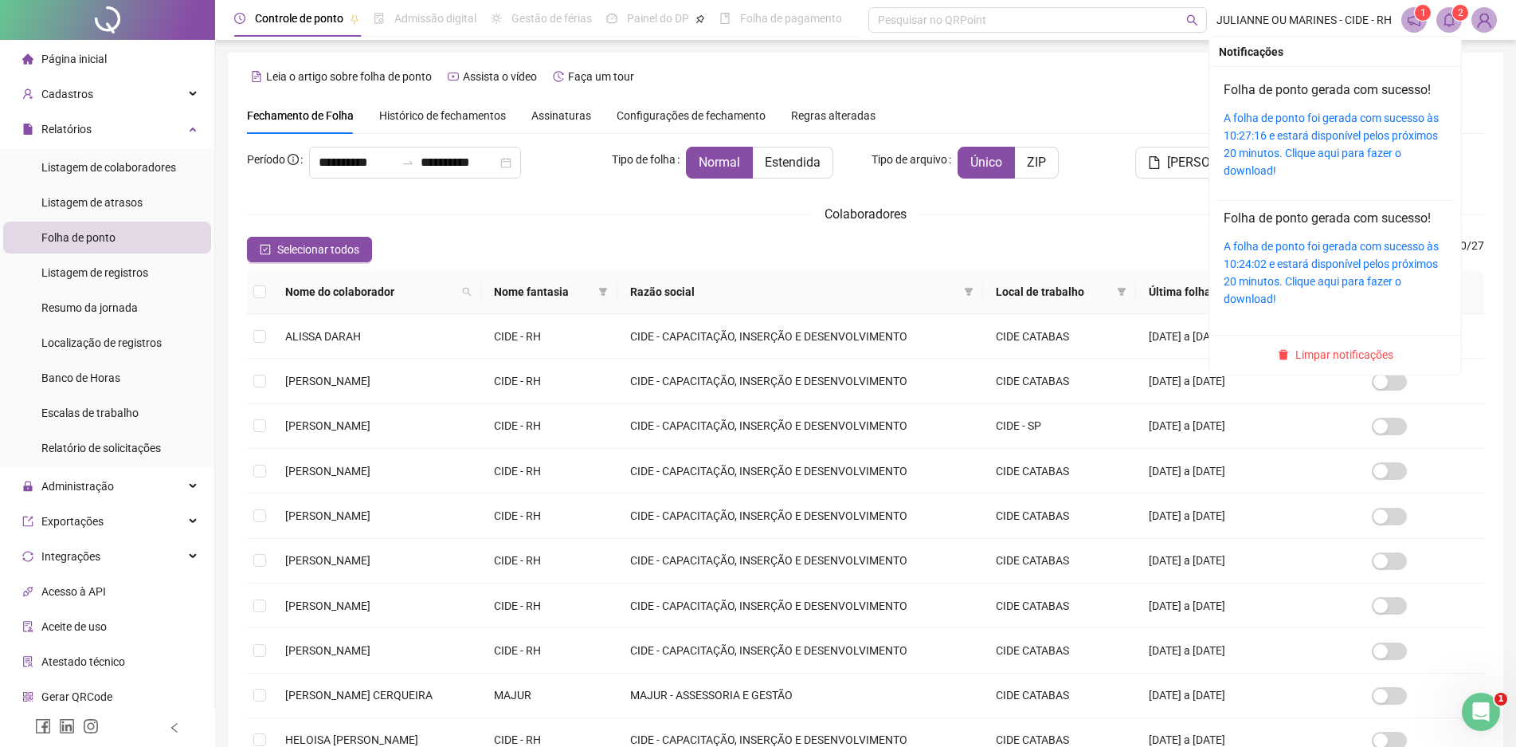
click at [1341, 143] on div "A folha de ponto foi gerada com sucesso às 10:27:16 e estará disponível pelos p…" at bounding box center [1335, 144] width 223 height 70
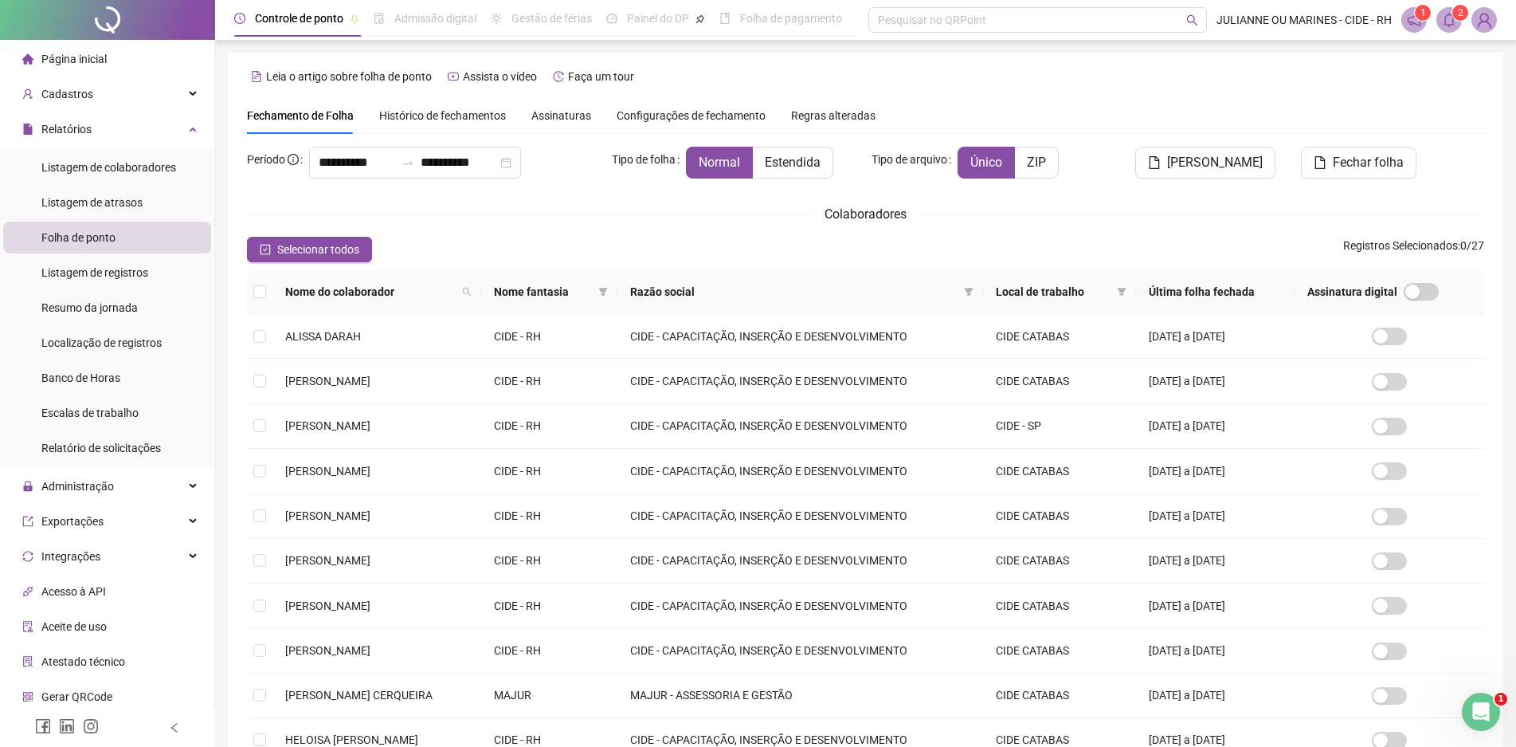
click at [1452, 22] on icon "bell" at bounding box center [1449, 20] width 14 height 14
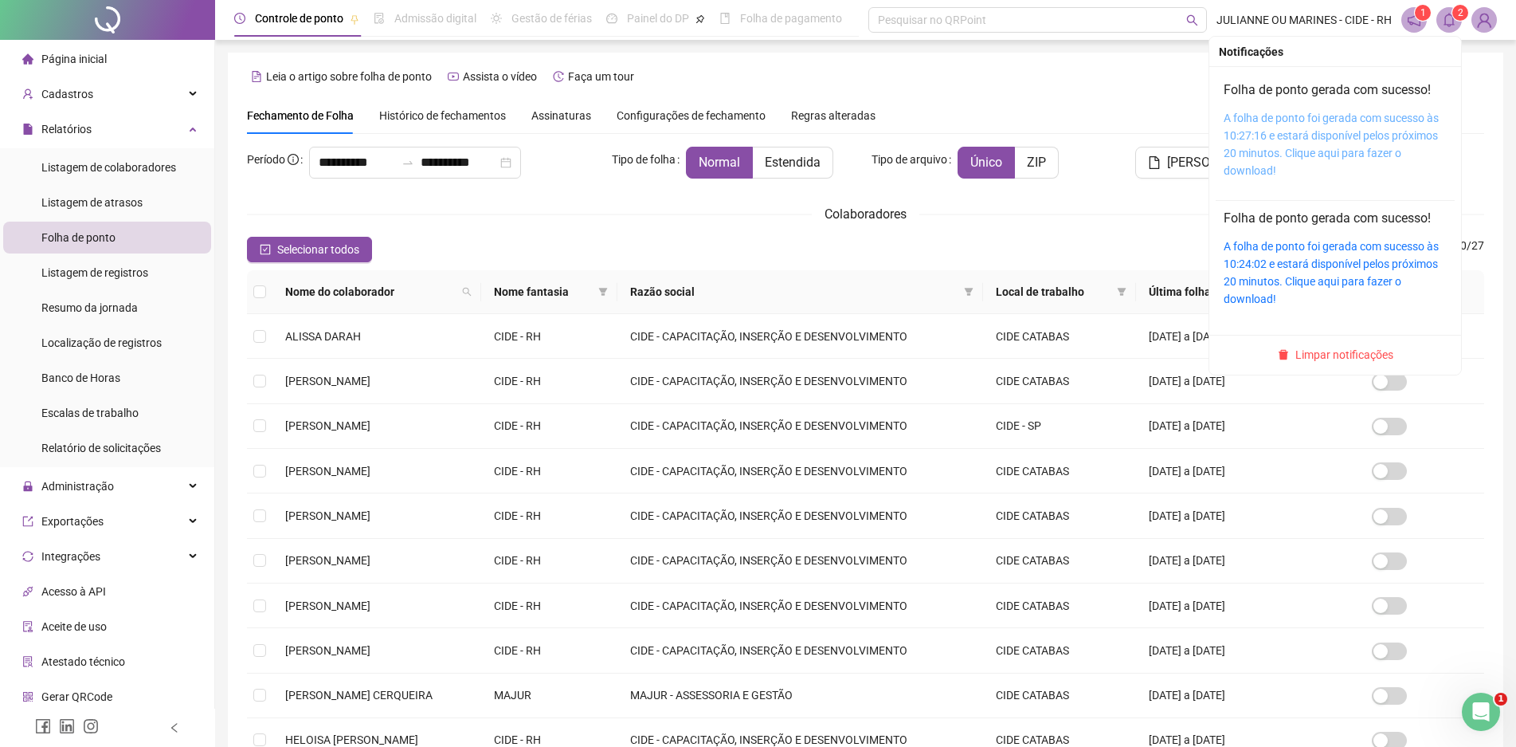
click at [1320, 138] on link "A folha de ponto foi gerada com sucesso às 10:27:16 e estará disponível pelos p…" at bounding box center [1331, 144] width 215 height 65
